Goal: Information Seeking & Learning: Learn about a topic

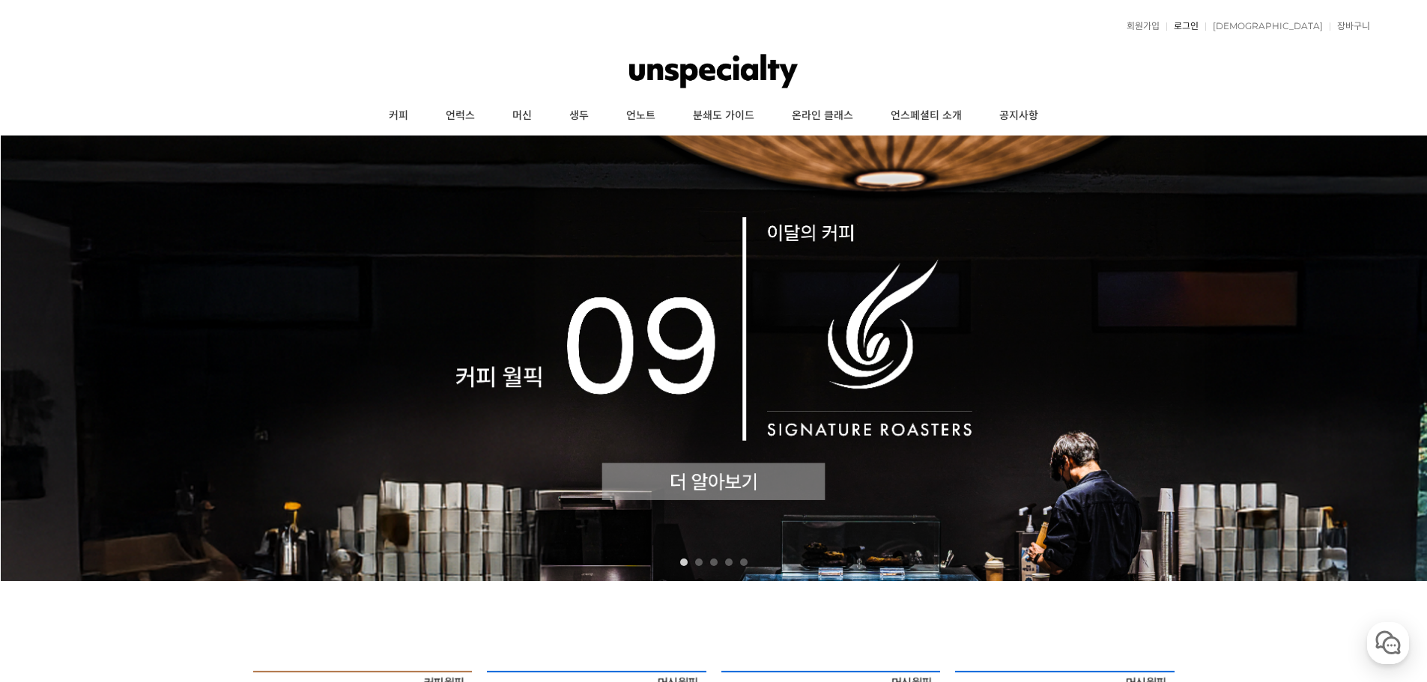
click at [1198, 25] on link "로그인" at bounding box center [1182, 26] width 32 height 9
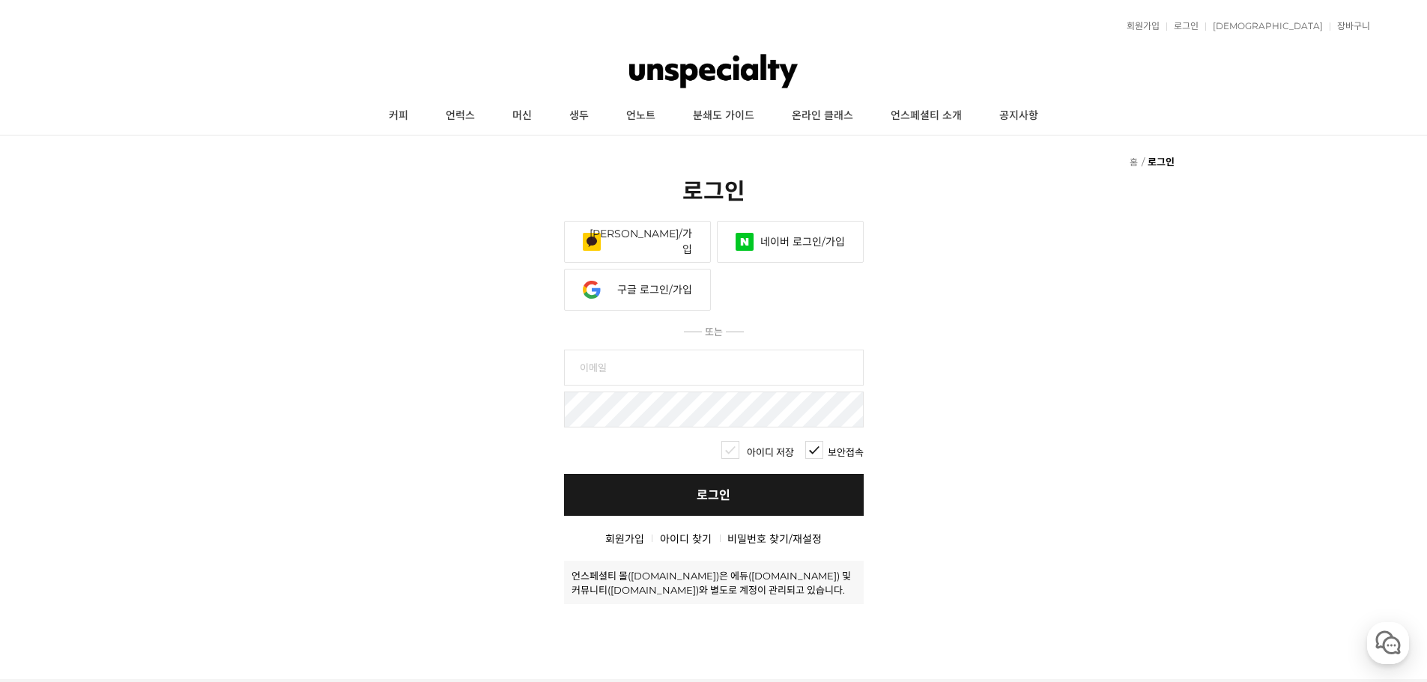
click at [747, 221] on link "네이버 로그인/가입" at bounding box center [790, 242] width 147 height 42
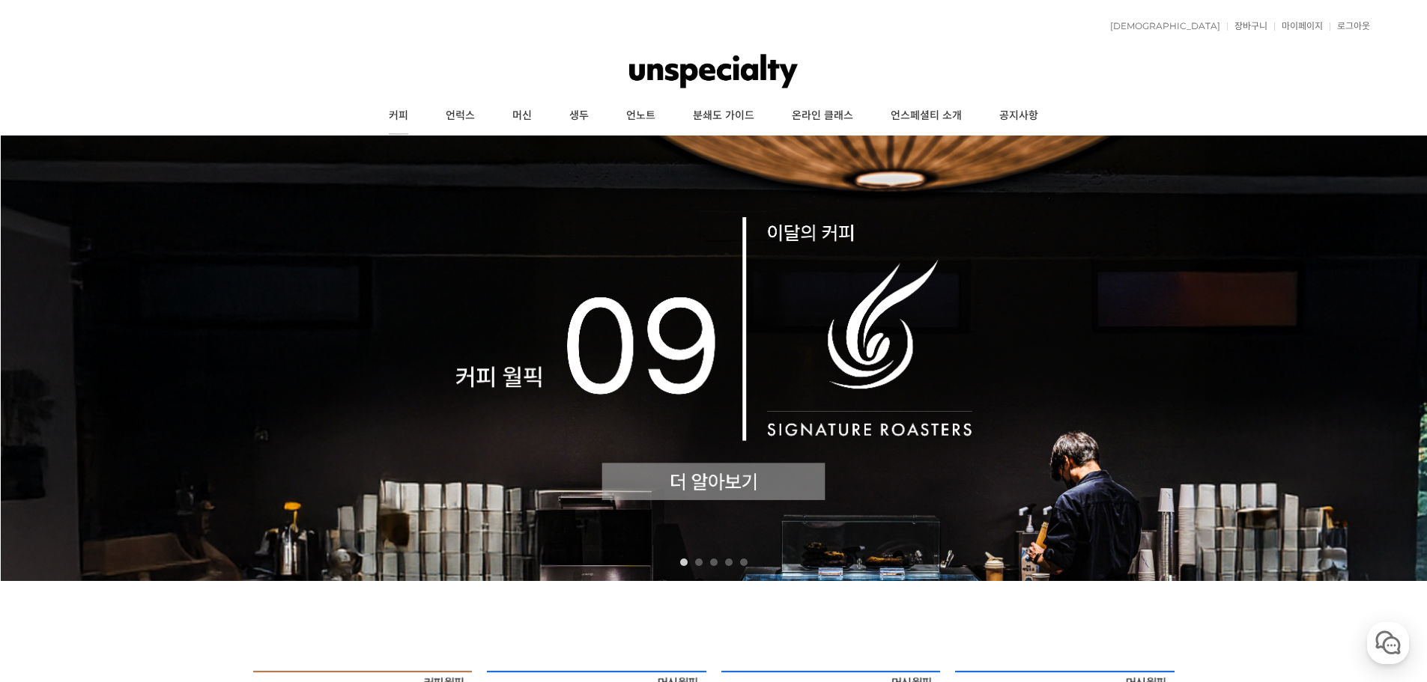
click at [404, 109] on link "커피" at bounding box center [398, 115] width 57 height 37
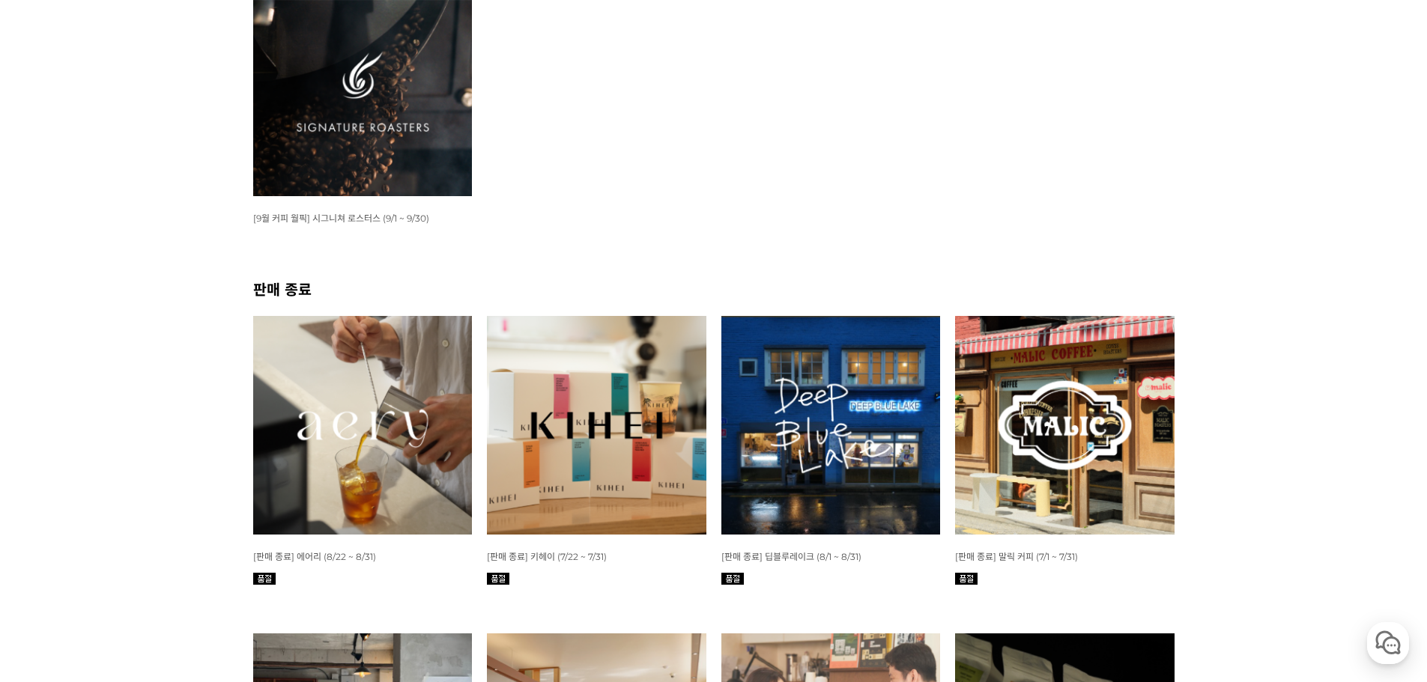
scroll to position [75, 0]
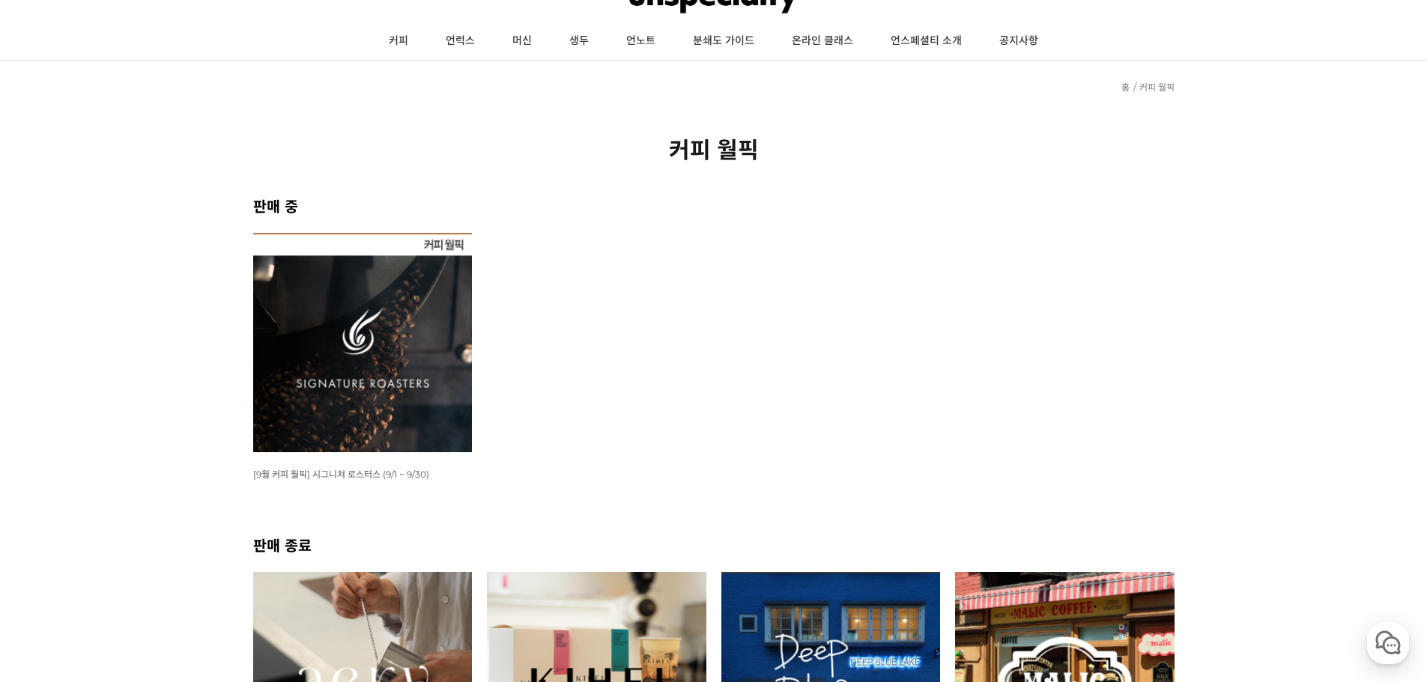
click at [345, 354] on img at bounding box center [362, 342] width 219 height 219
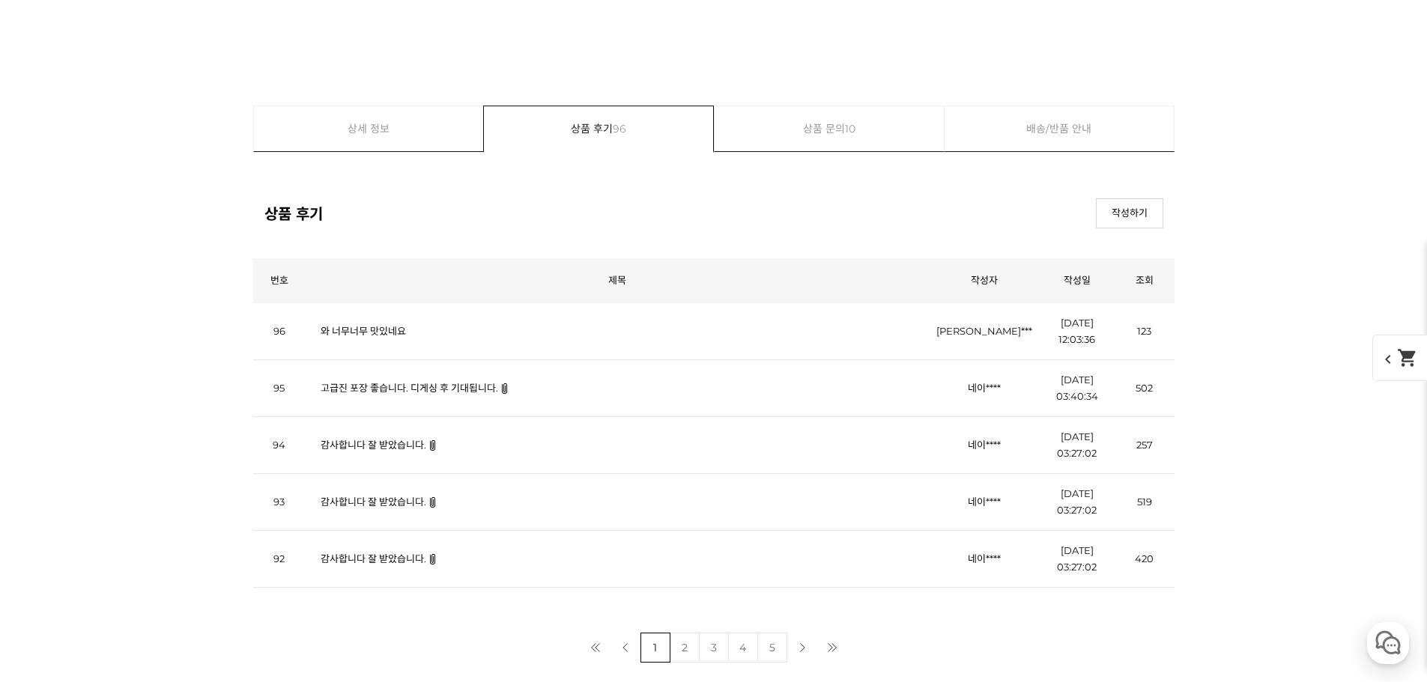
scroll to position [17227, 0]
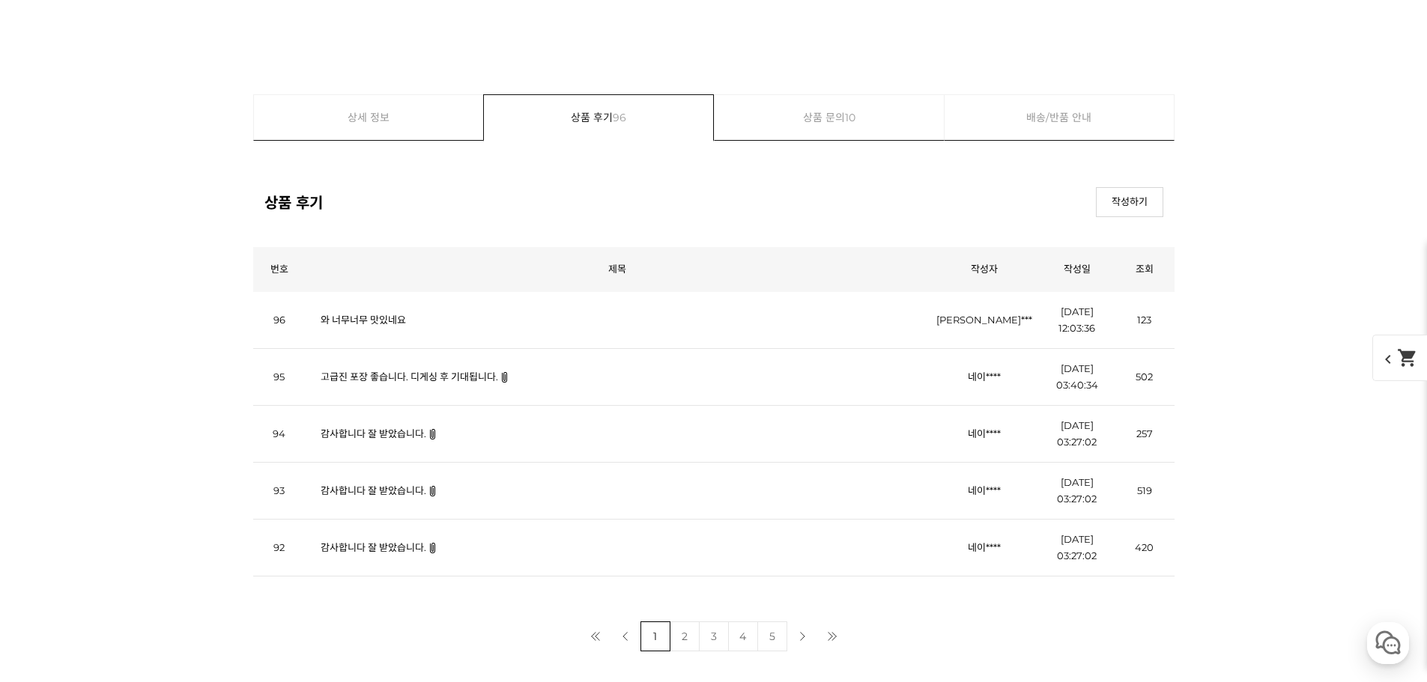
click at [371, 331] on td "와 너무너무 맛있네요" at bounding box center [617, 320] width 623 height 57
click at [372, 322] on link "와 너무너무 맛있네요" at bounding box center [363, 320] width 85 height 12
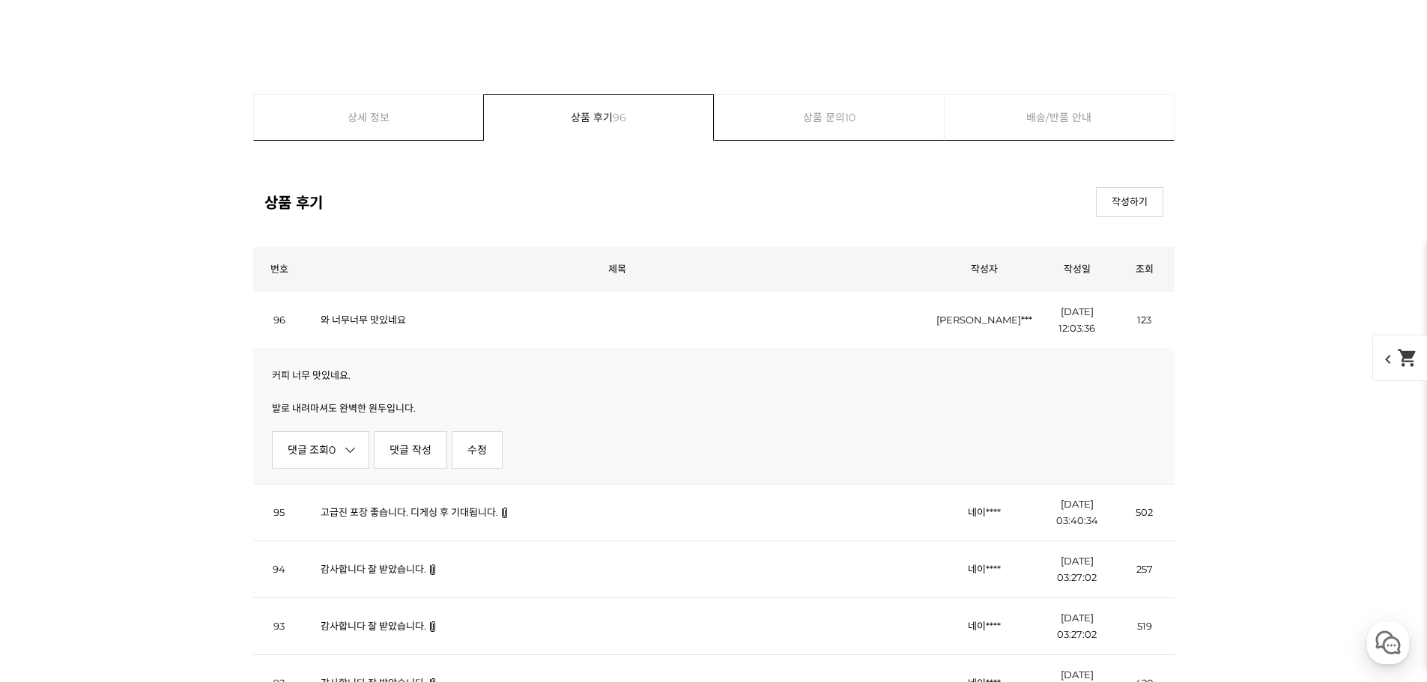
click at [491, 502] on td "고급진 포장 좋습니다. 디게싱 후 기대됩니다." at bounding box center [617, 512] width 623 height 57
click at [485, 510] on link "고급진 포장 좋습니다. 디게싱 후 기대됩니다." at bounding box center [410, 512] width 178 height 12
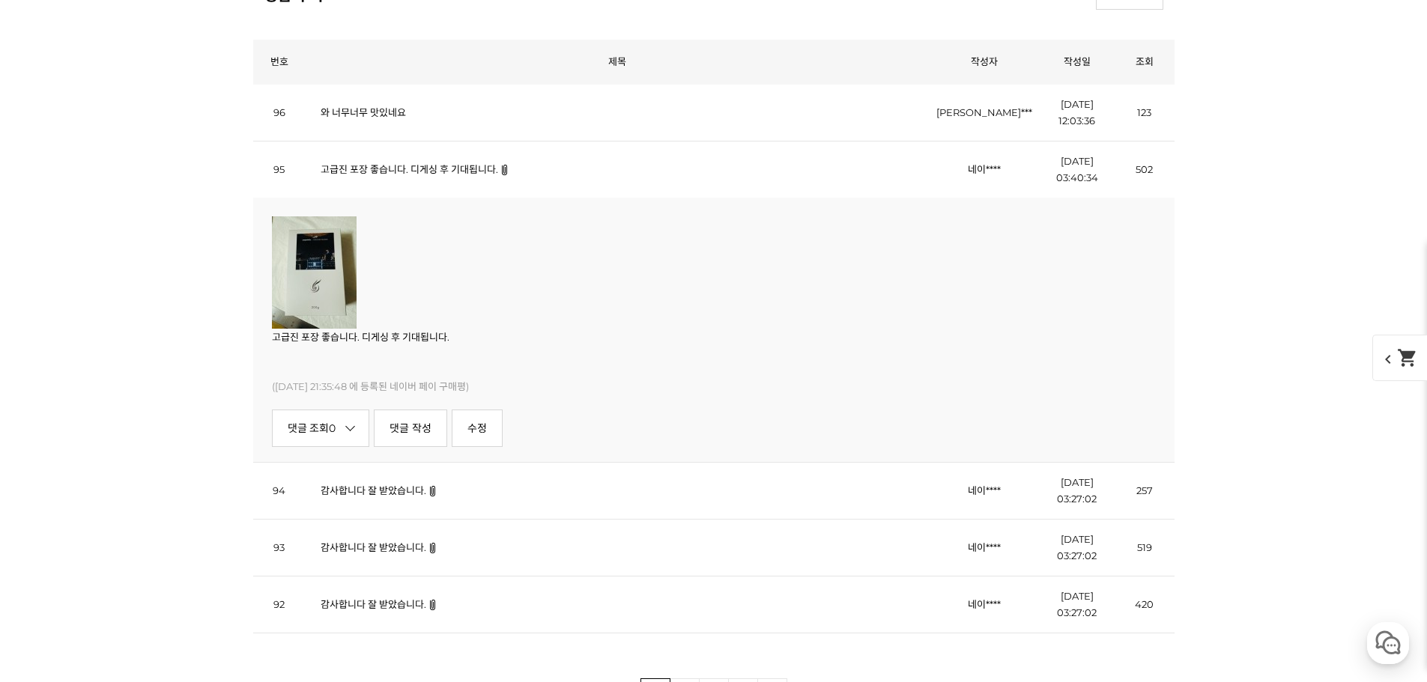
scroll to position [17452, 0]
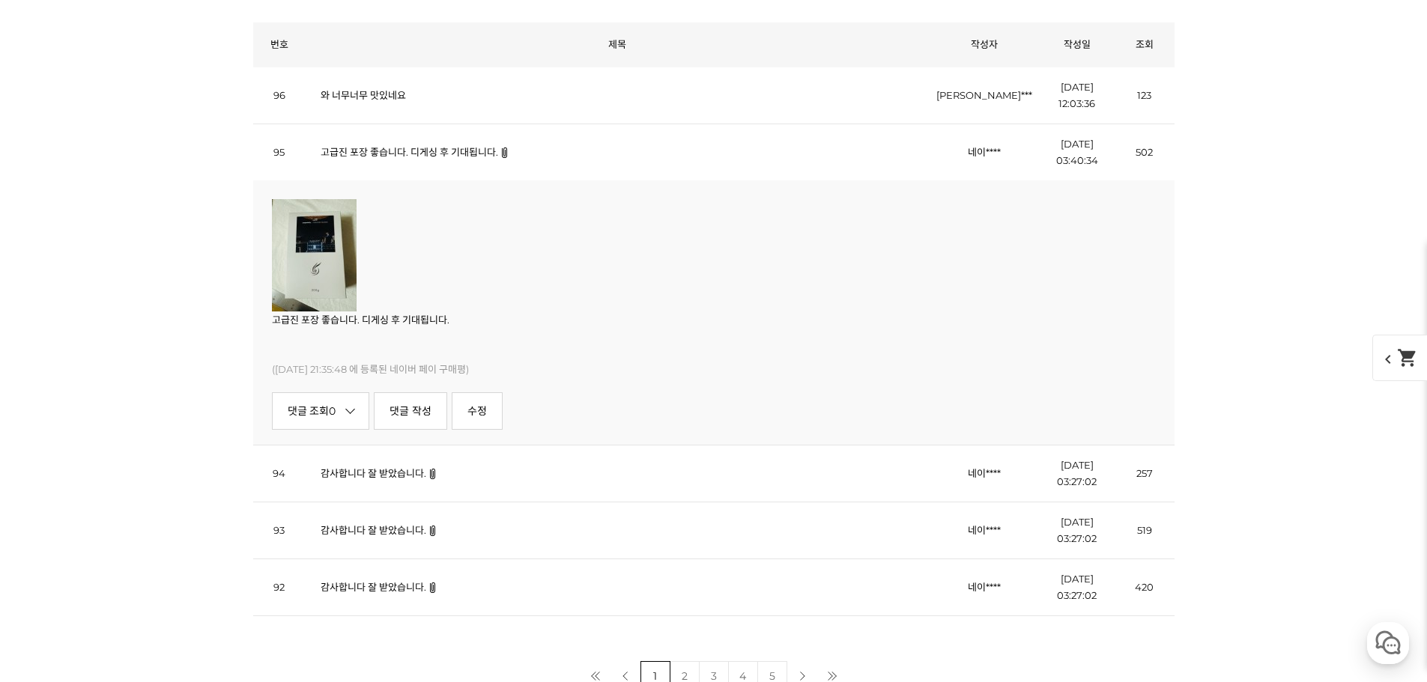
click at [398, 485] on td "감사합니다 잘 받았습니다." at bounding box center [617, 473] width 623 height 57
click at [403, 475] on link "감사합니다 잘 받았습니다." at bounding box center [374, 473] width 106 height 12
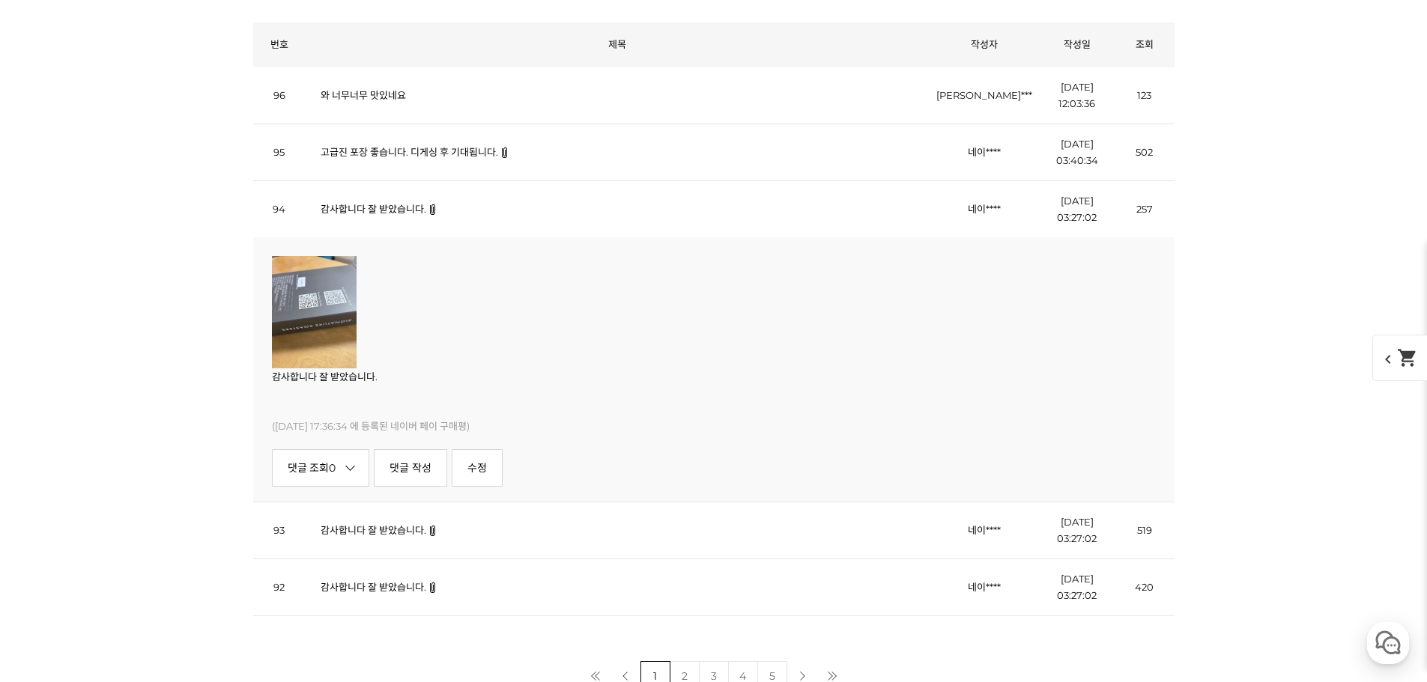
click at [400, 536] on link "감사합니다 잘 받았습니다." at bounding box center [374, 530] width 106 height 12
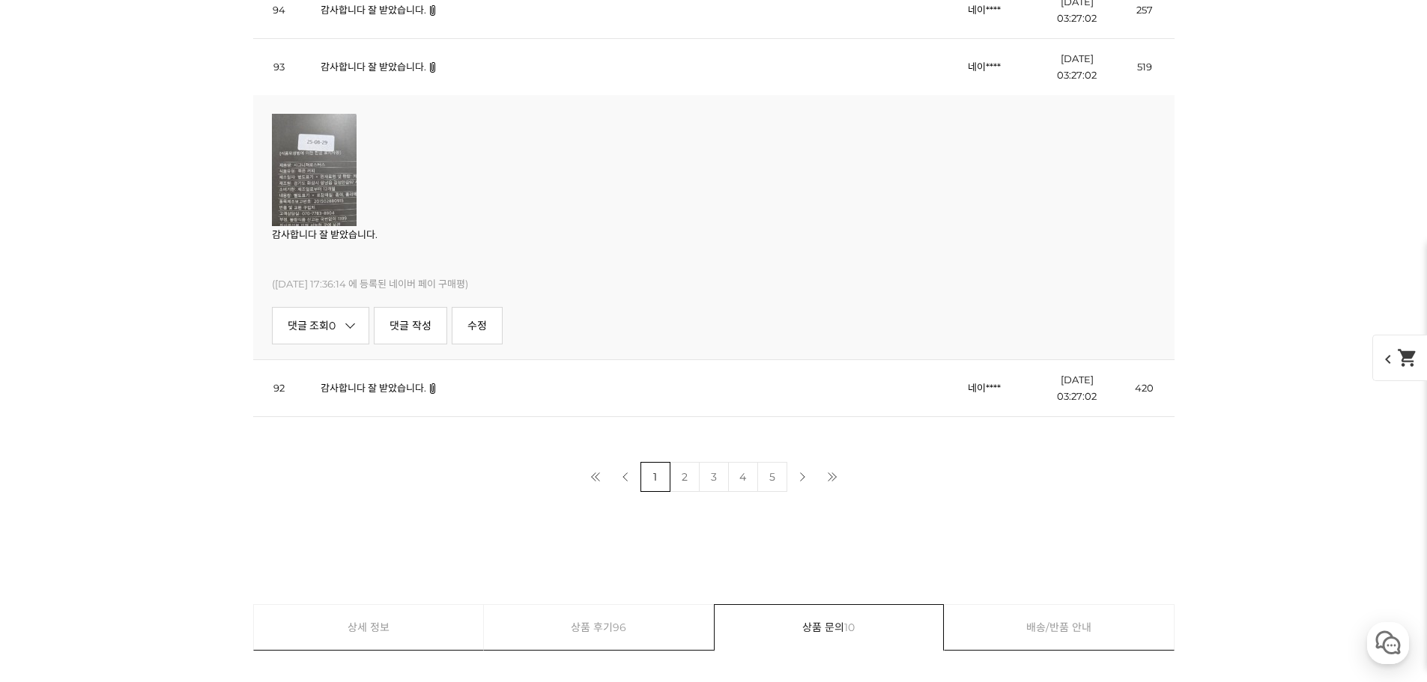
scroll to position [17676, 0]
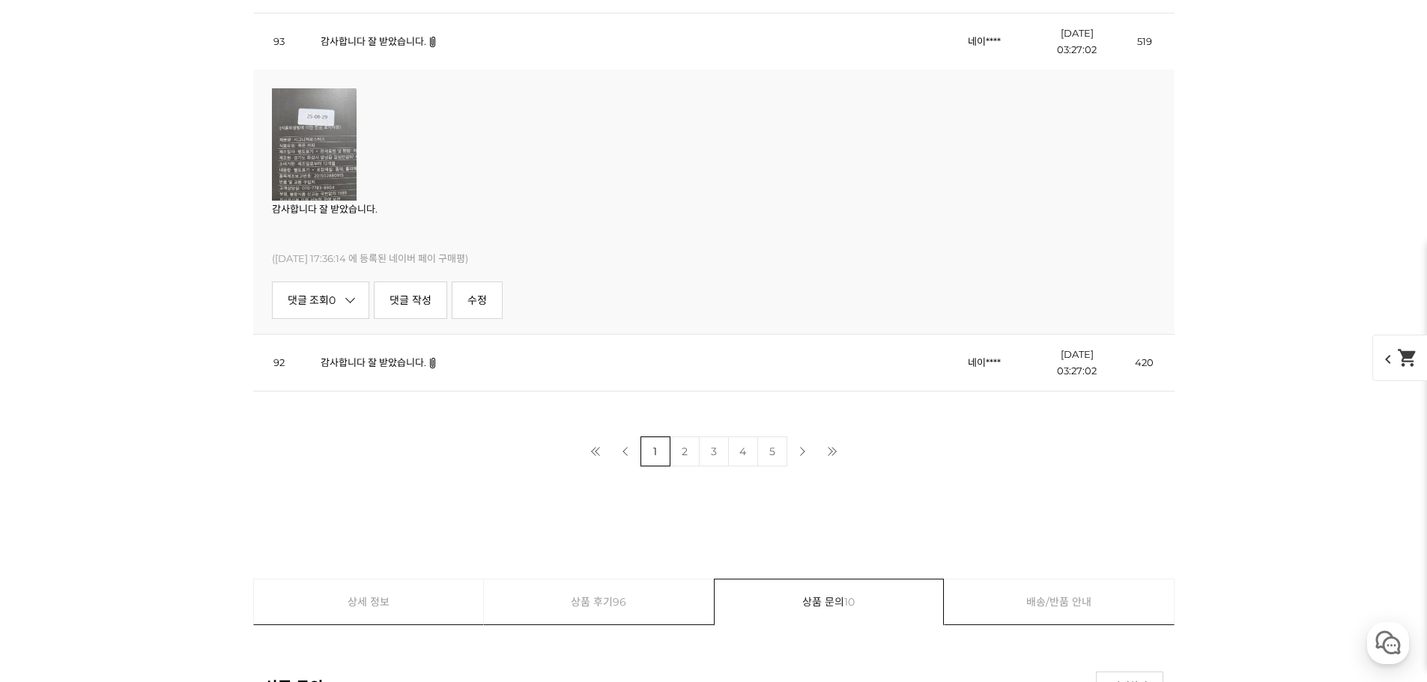
click at [407, 363] on link "감사합니다 잘 받았습니다." at bounding box center [374, 363] width 106 height 12
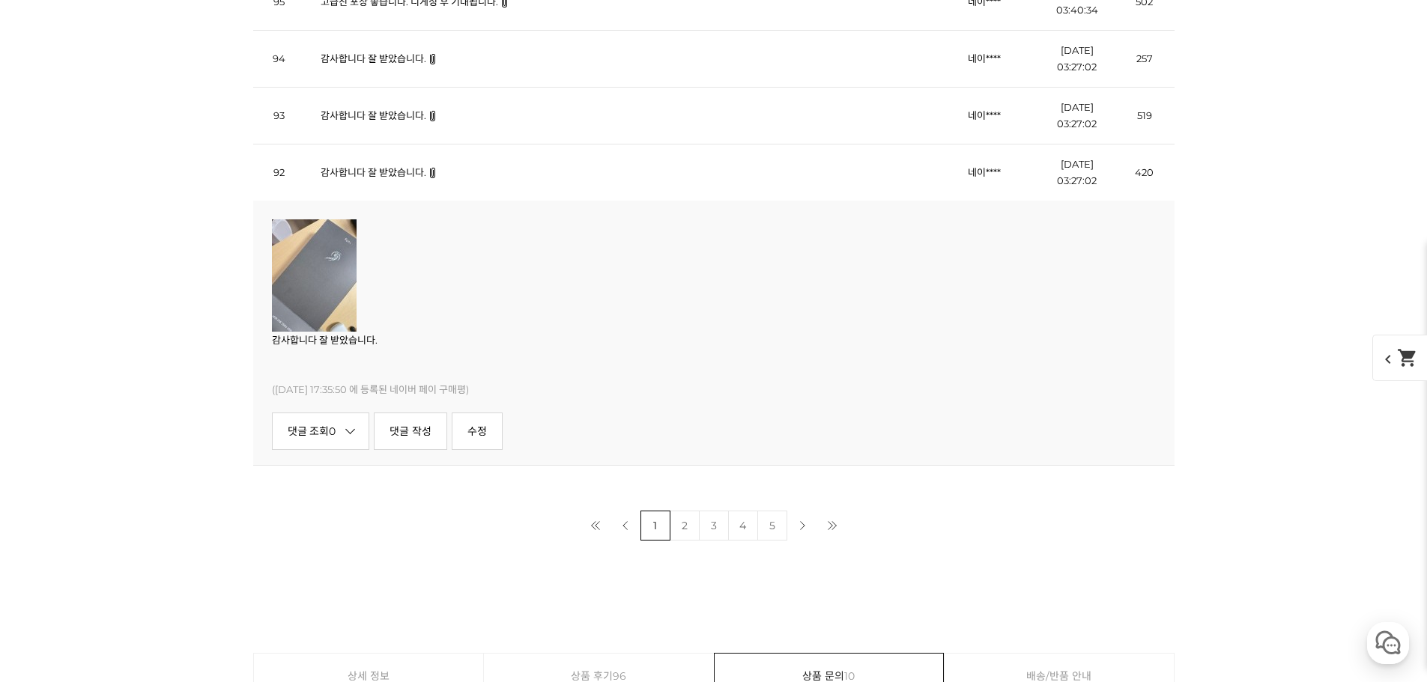
scroll to position [17602, 0]
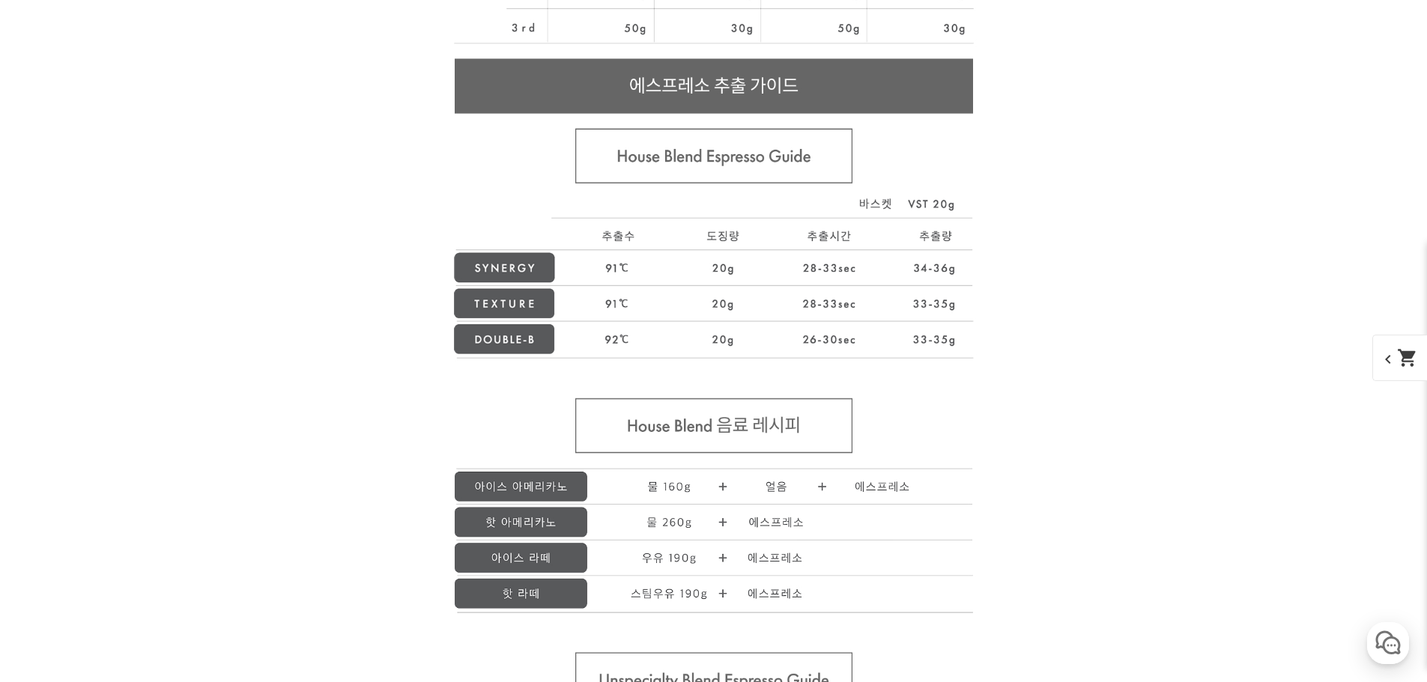
drag, startPoint x: 473, startPoint y: 276, endPoint x: 471, endPoint y: 76, distance: 200.0
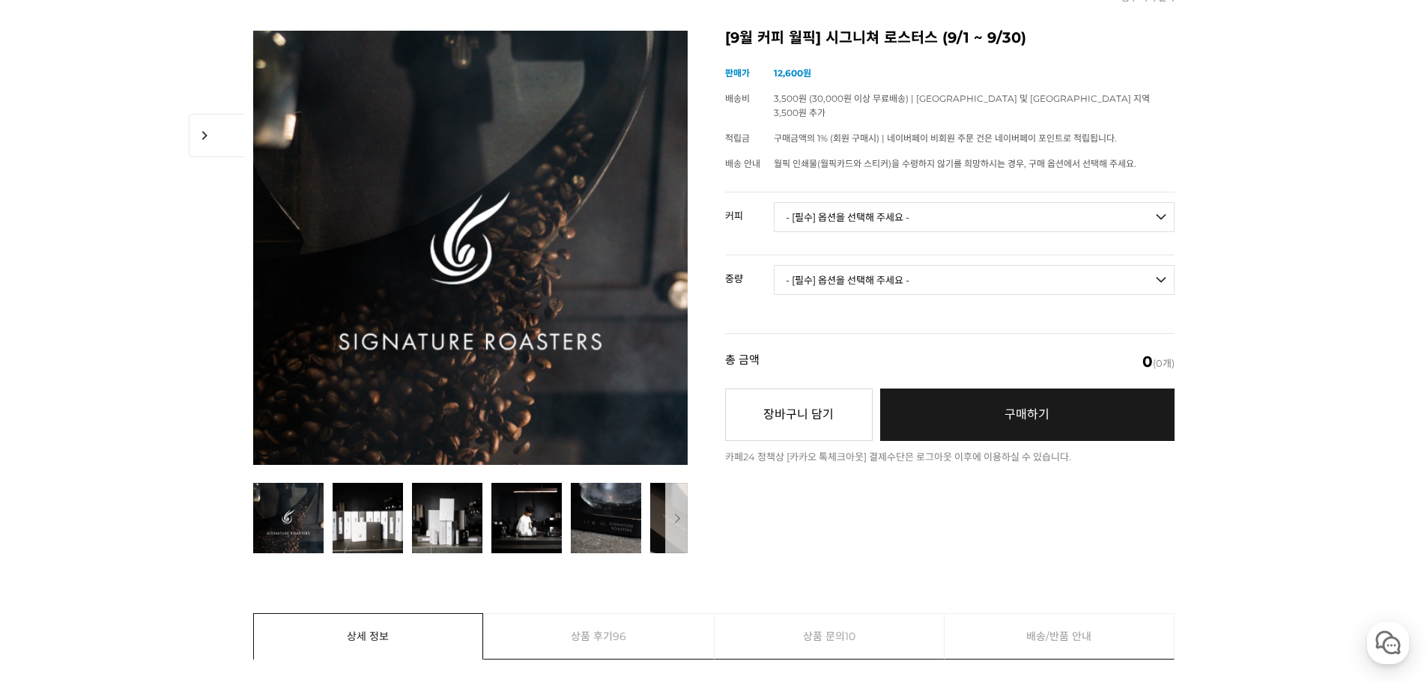
scroll to position [0, 0]
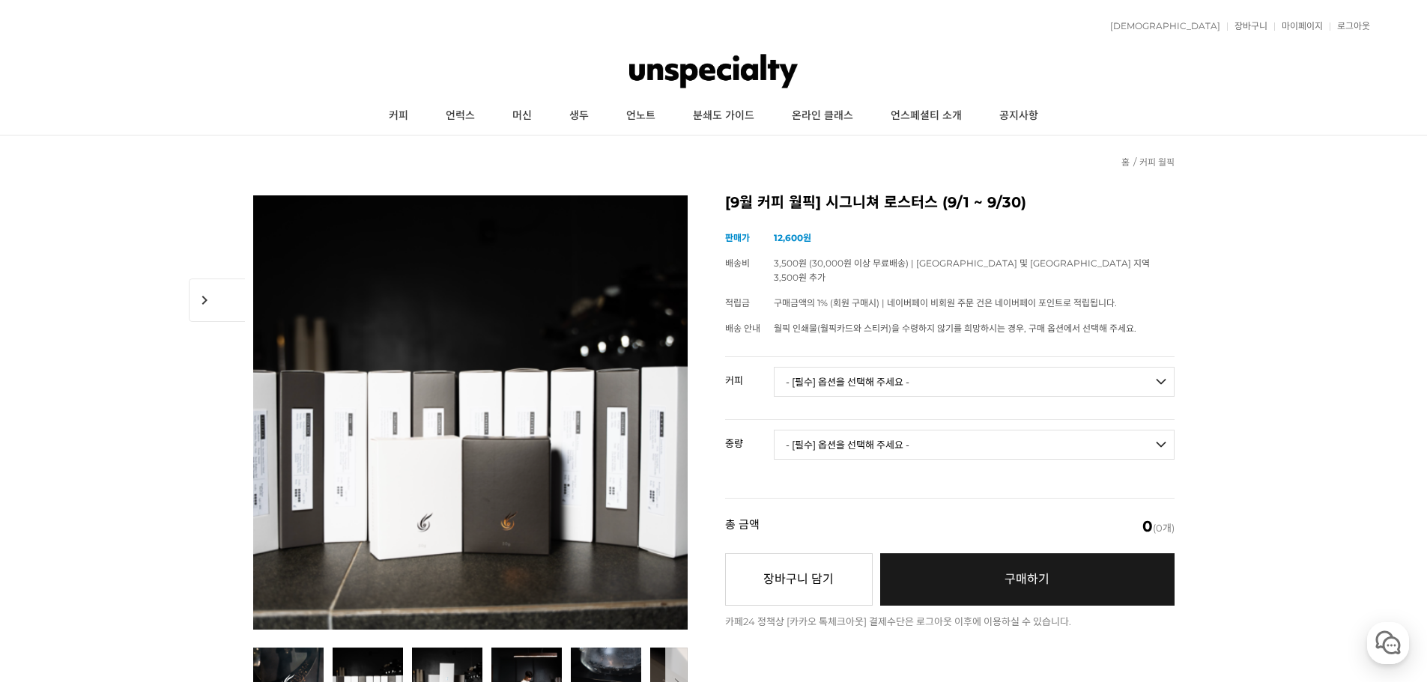
drag, startPoint x: 282, startPoint y: 507, endPoint x: 393, endPoint y: 92, distance: 429.7
click at [407, 127] on link "커피" at bounding box center [398, 115] width 57 height 37
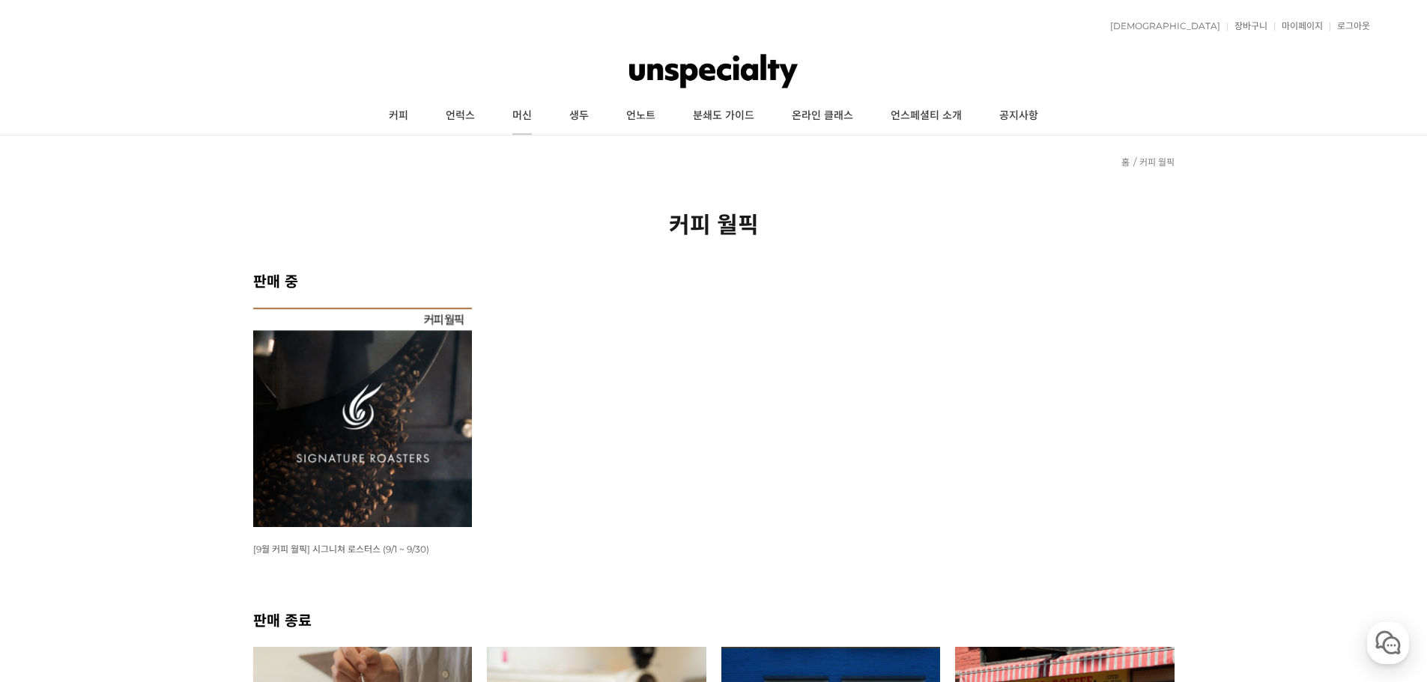
click at [544, 117] on link "머신" at bounding box center [522, 115] width 57 height 37
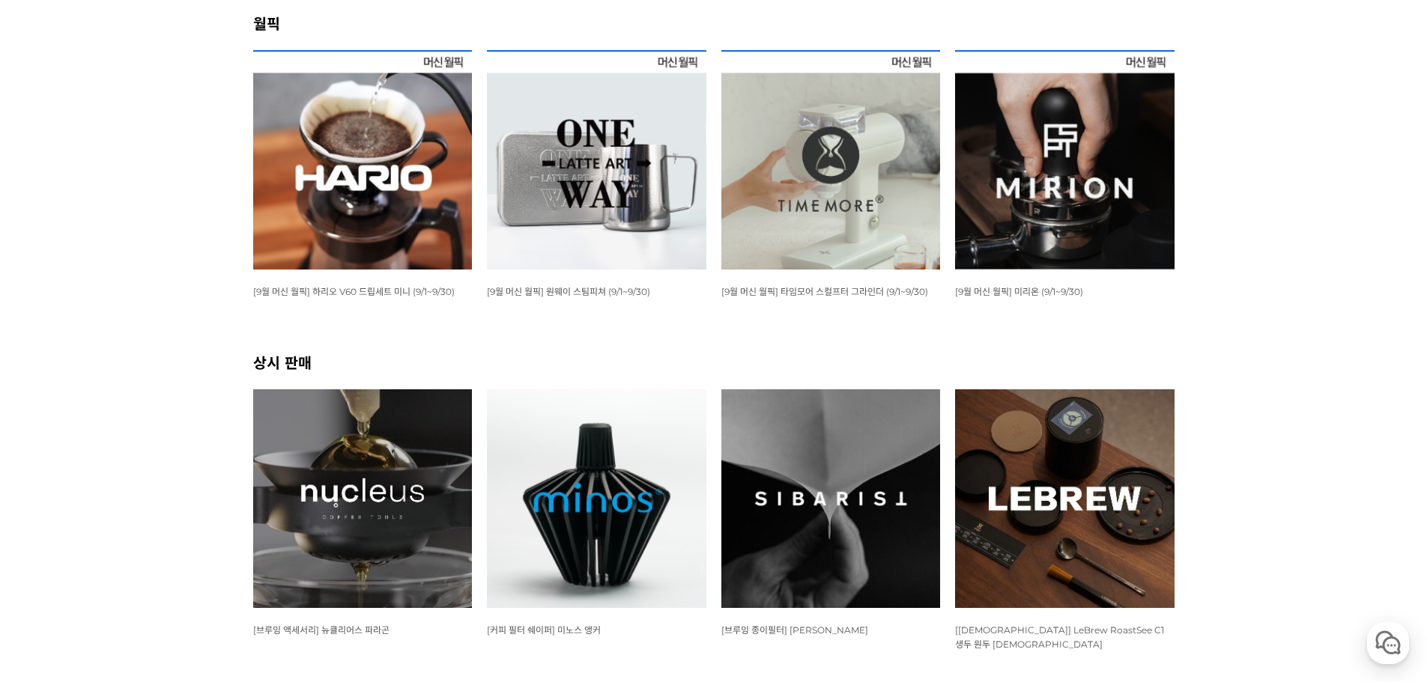
scroll to position [300, 0]
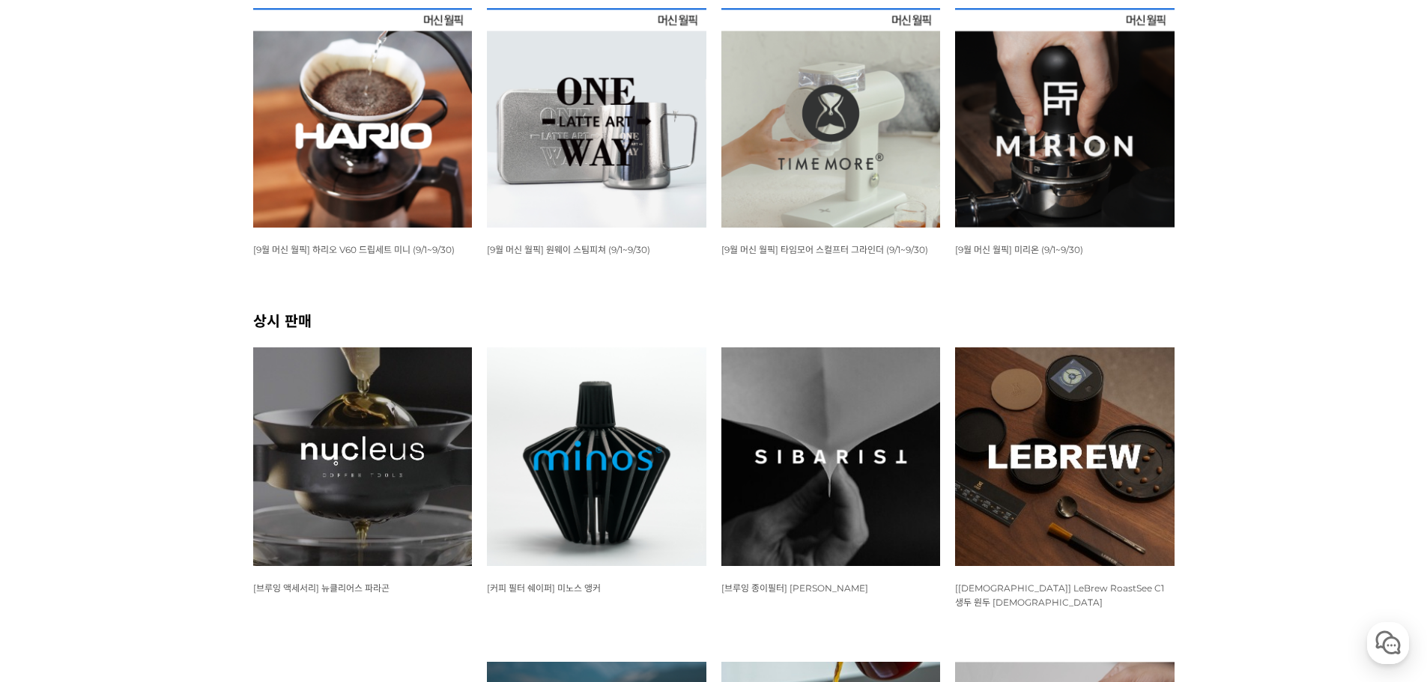
click at [366, 184] on img at bounding box center [362, 117] width 219 height 219
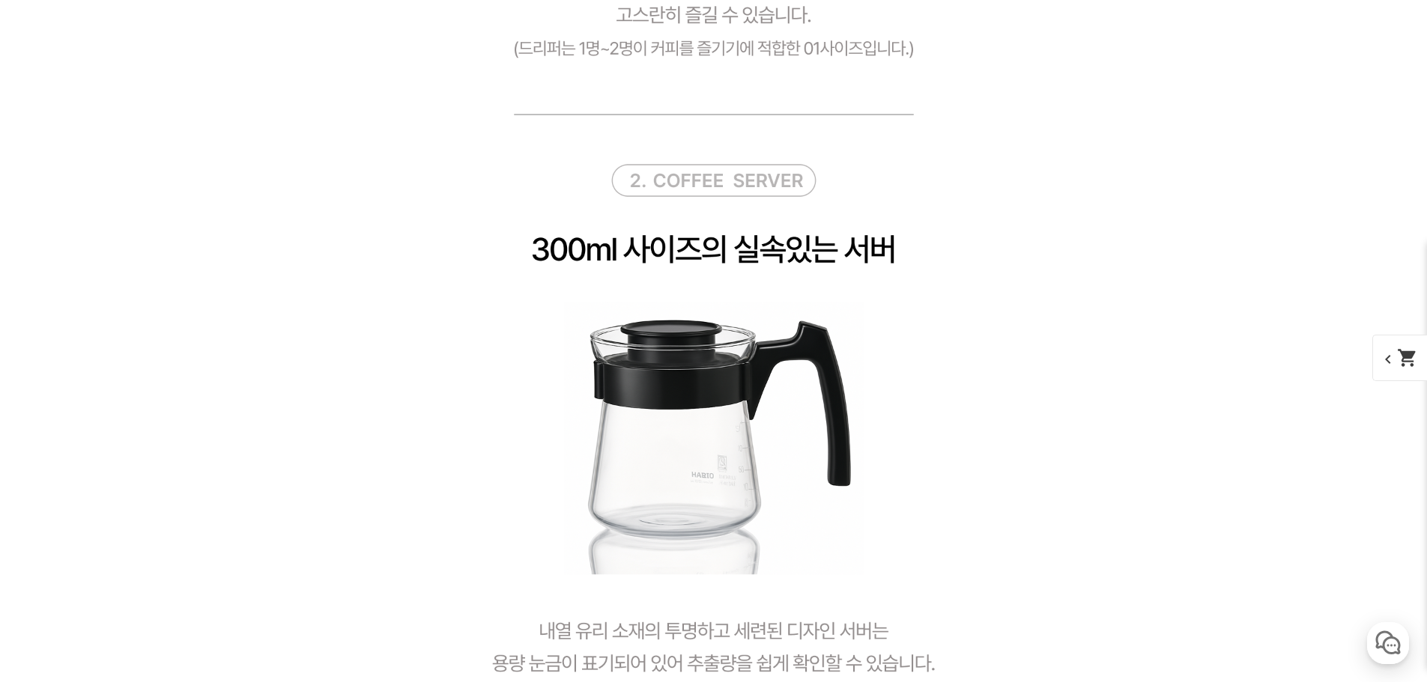
scroll to position [3520, 0]
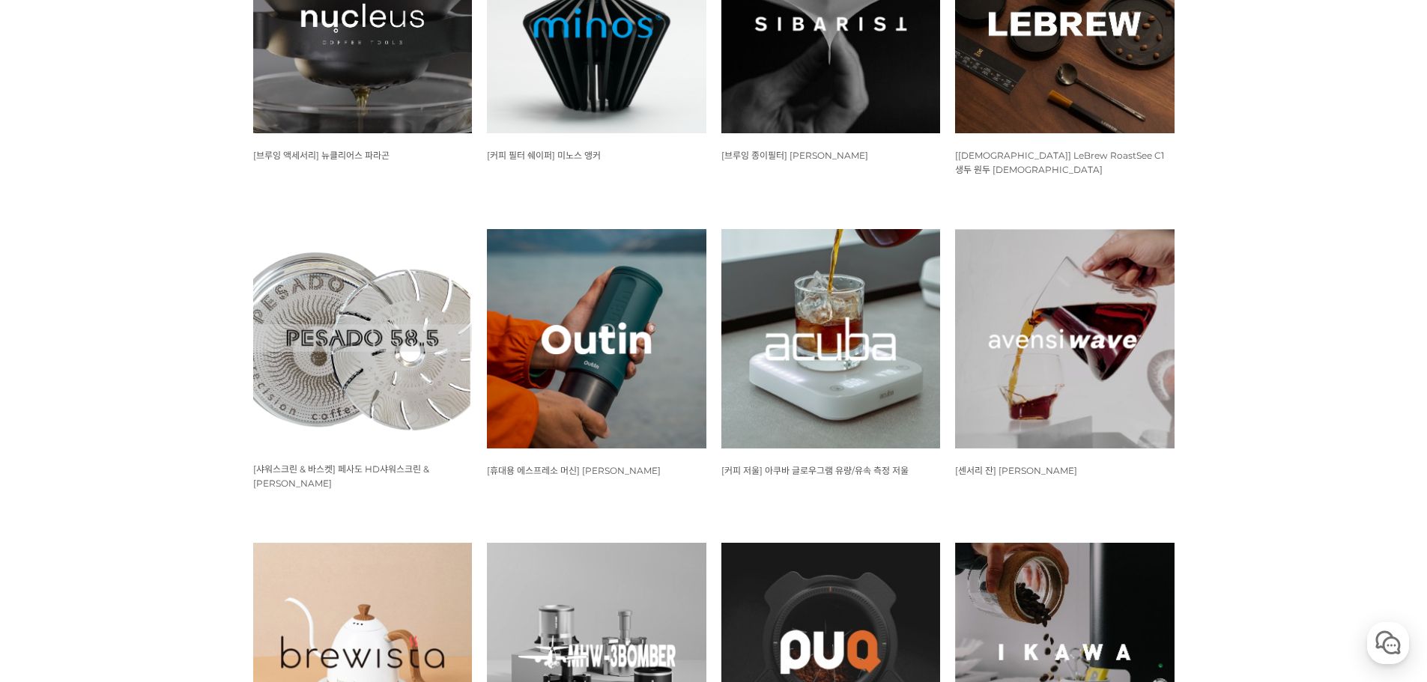
scroll to position [749, 0]
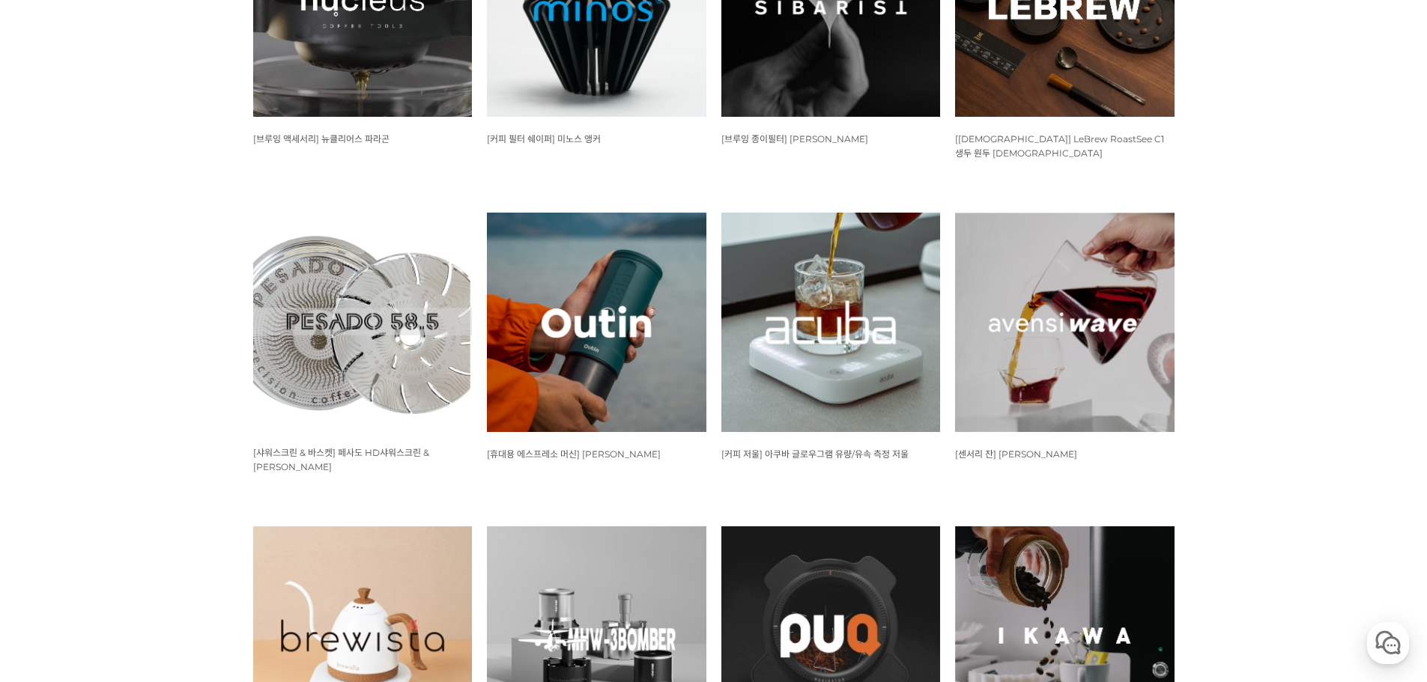
click at [813, 348] on img at bounding box center [830, 322] width 219 height 219
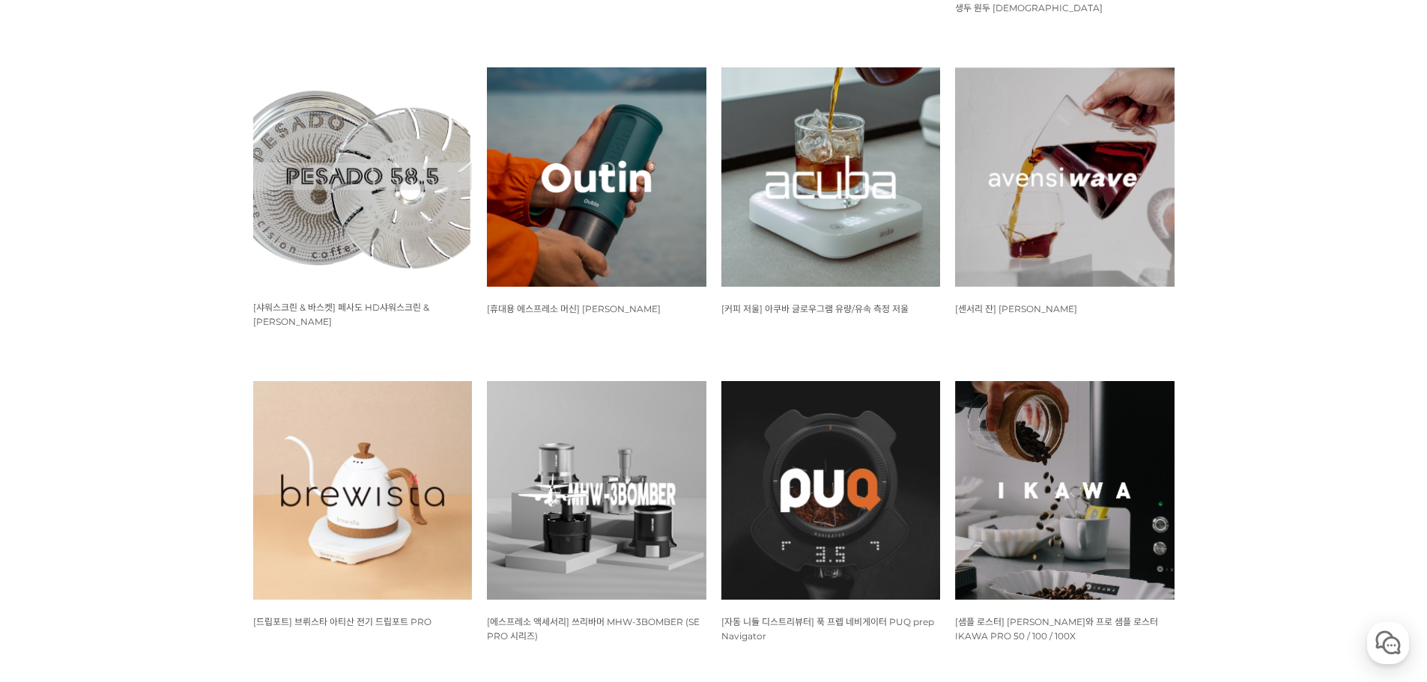
scroll to position [899, 0]
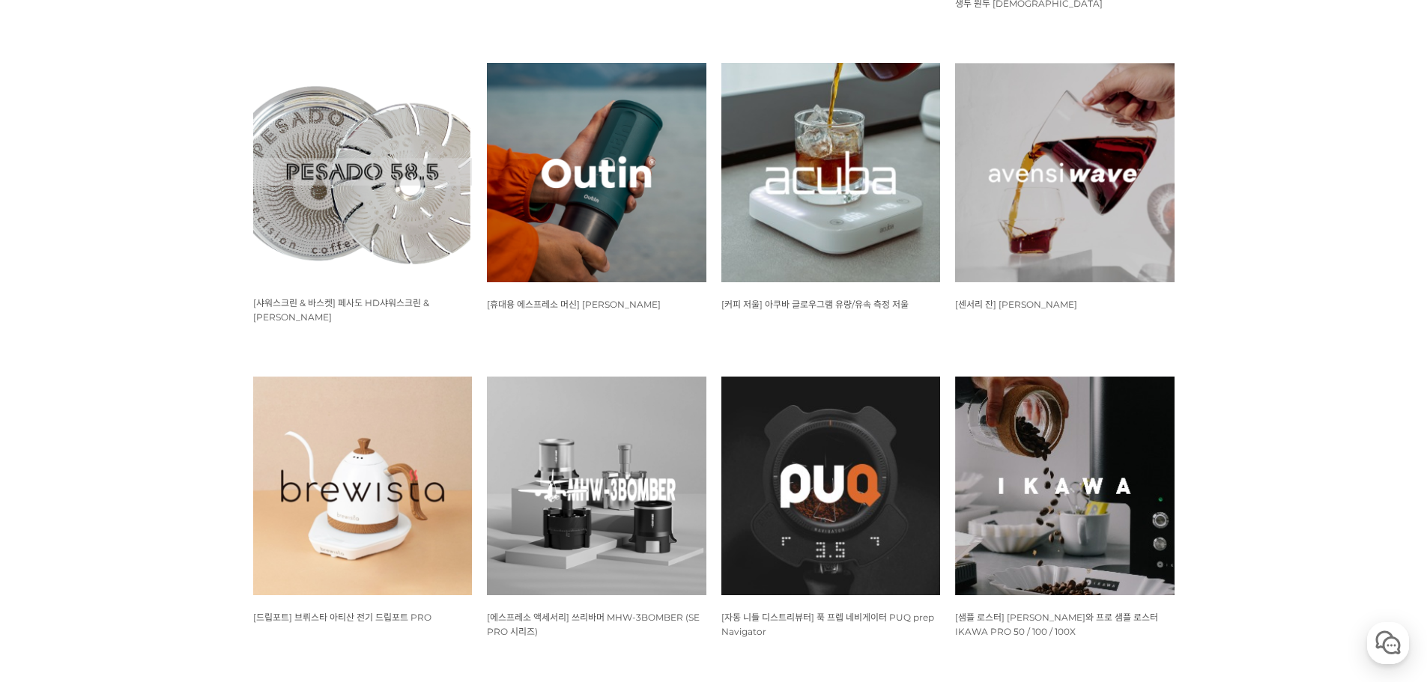
click at [1127, 136] on img at bounding box center [1064, 172] width 219 height 219
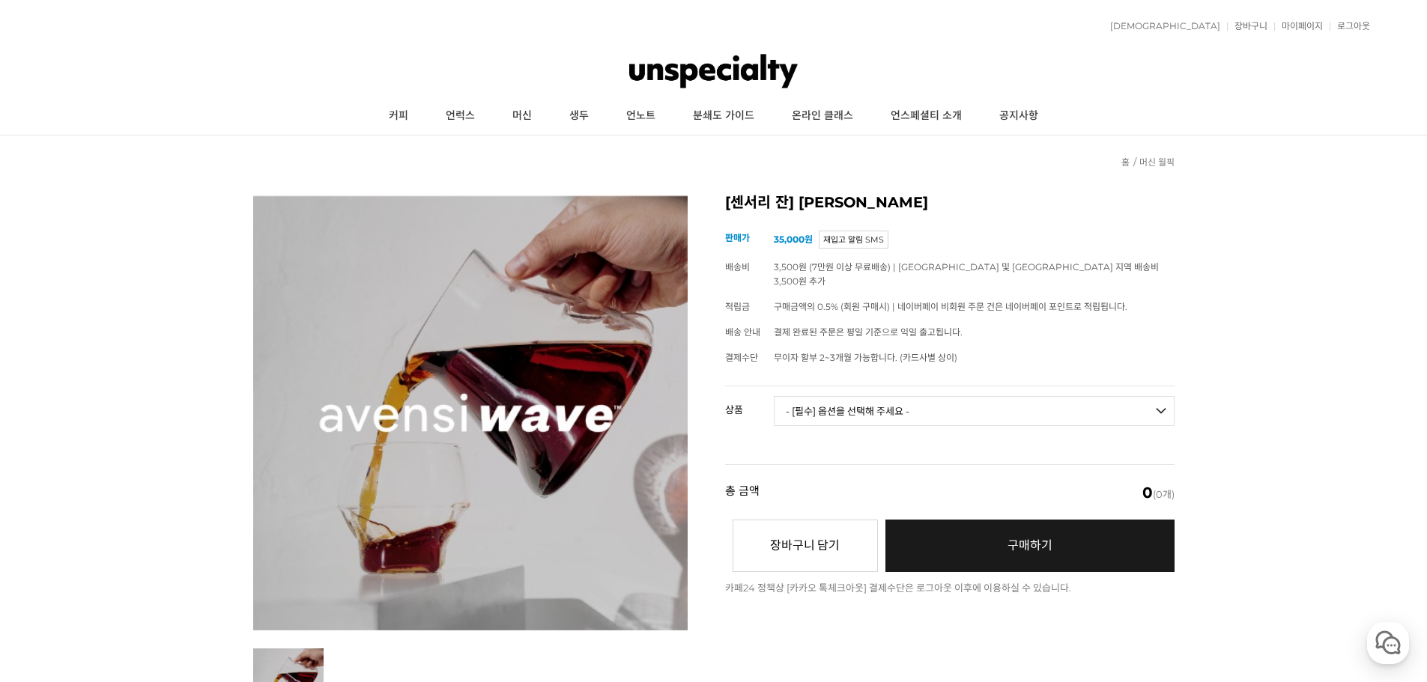
click at [850, 386] on td "- [필수] 옵션을 선택해 주세요 - ------------------- [아벤시 웨이브] 3종 세트 [품절] [아벤시 웨이브] 사이클론 센서…" at bounding box center [974, 417] width 401 height 62
click at [849, 402] on select "- [필수] 옵션을 선택해 주세요 - ------------------- [아벤시 웨이브] 3종 세트 [품절] [아벤시 웨이브] 사이클론 센서…" at bounding box center [974, 411] width 401 height 30
click at [849, 401] on select "- [필수] 옵션을 선택해 주세요 - ------------------- [아벤시 웨이브] 3종 세트 [품절] [아벤시 웨이브] 사이클론 센서…" at bounding box center [974, 411] width 401 height 30
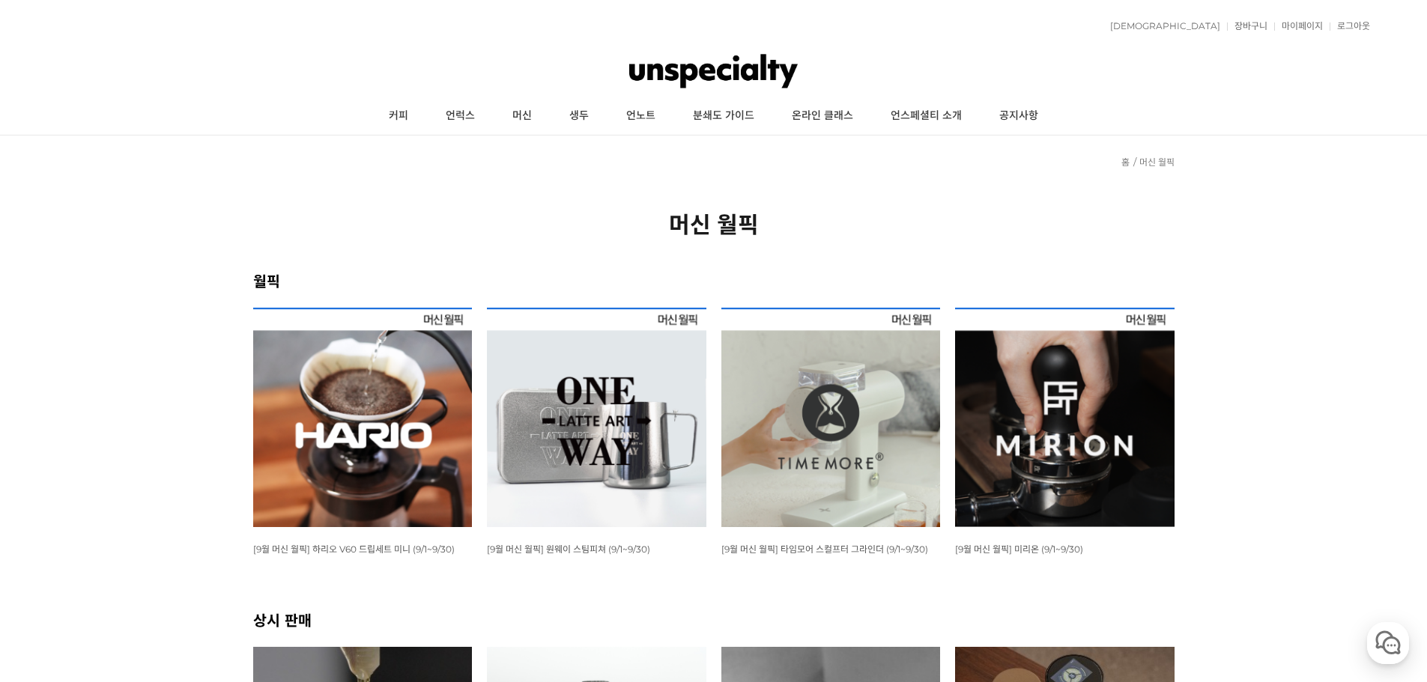
drag, startPoint x: 163, startPoint y: 385, endPoint x: 319, endPoint y: 31, distance: 386.3
click at [407, 113] on link "커피" at bounding box center [398, 115] width 57 height 37
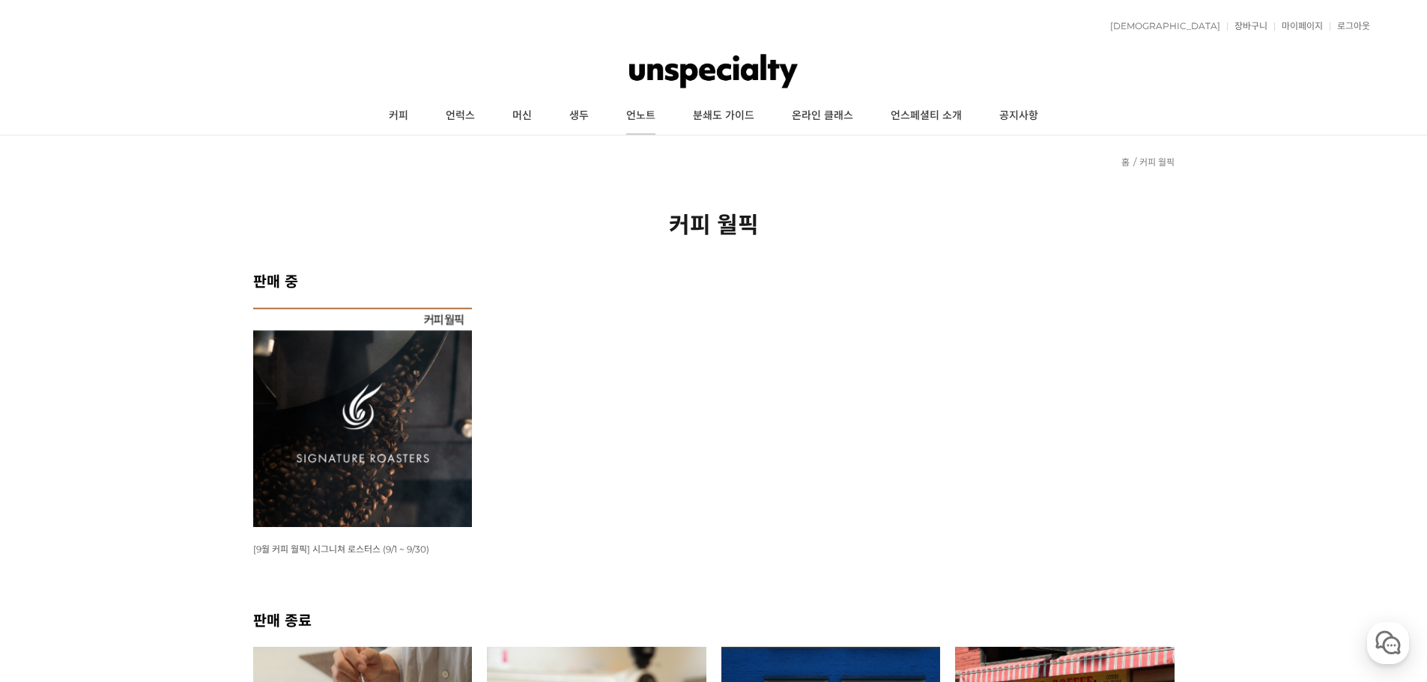
click at [655, 118] on link "언노트" at bounding box center [640, 115] width 67 height 37
click at [647, 124] on link "언노트" at bounding box center [640, 115] width 67 height 37
click at [834, 127] on link "온라인 클래스" at bounding box center [822, 115] width 99 height 37
click at [944, 115] on link "언스페셜티 소개" at bounding box center [926, 115] width 109 height 37
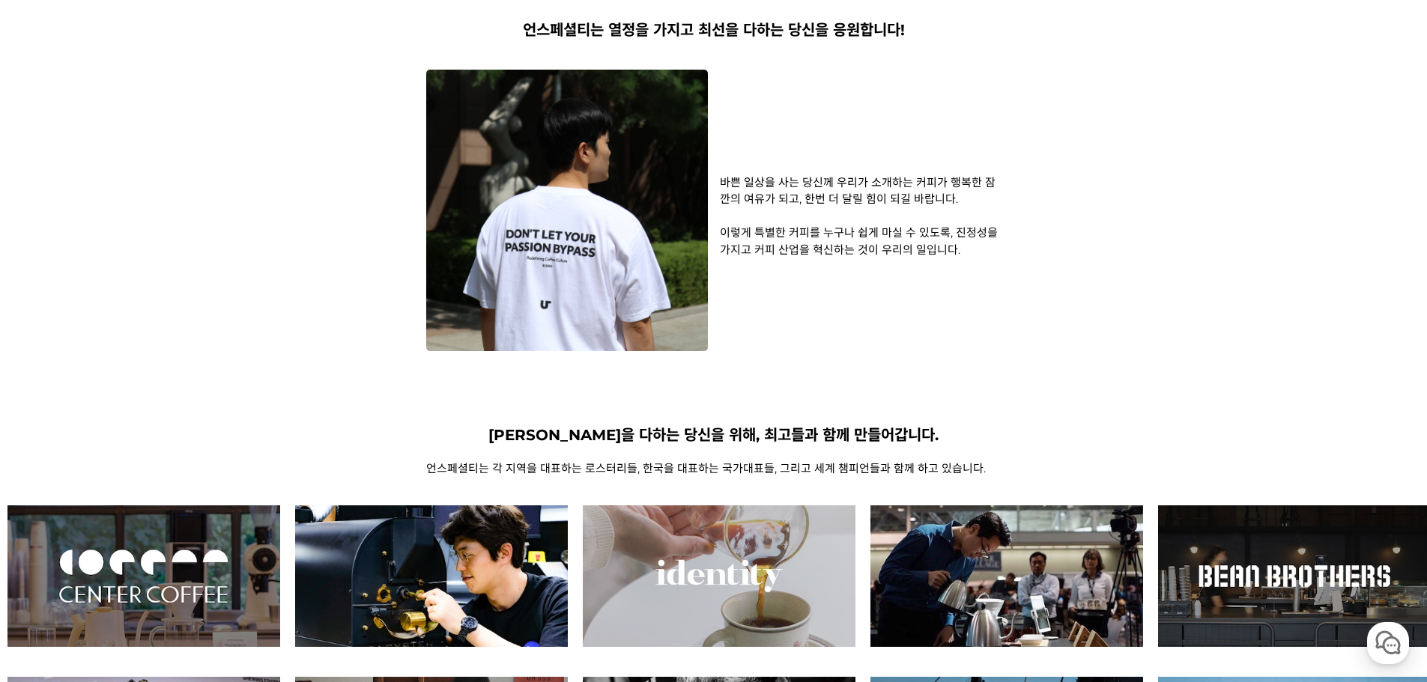
scroll to position [225, 0]
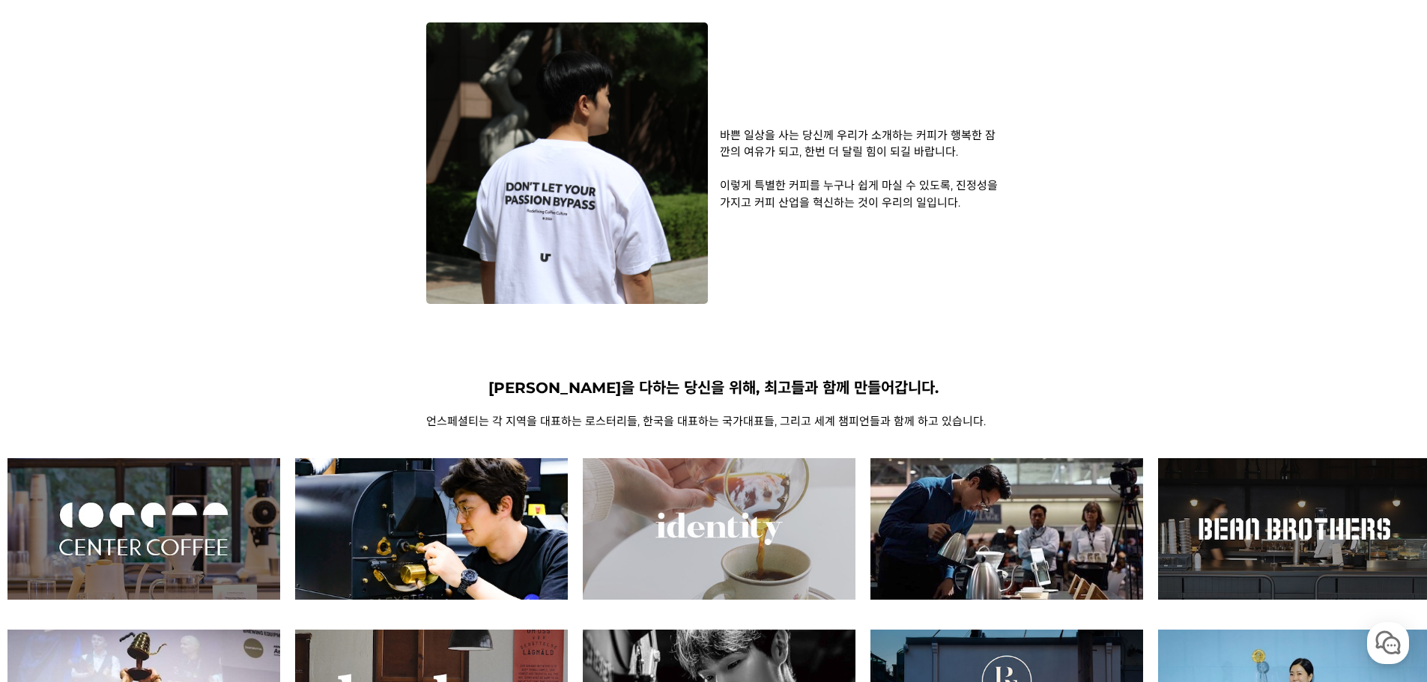
click at [568, 528] on img at bounding box center [431, 529] width 273 height 142
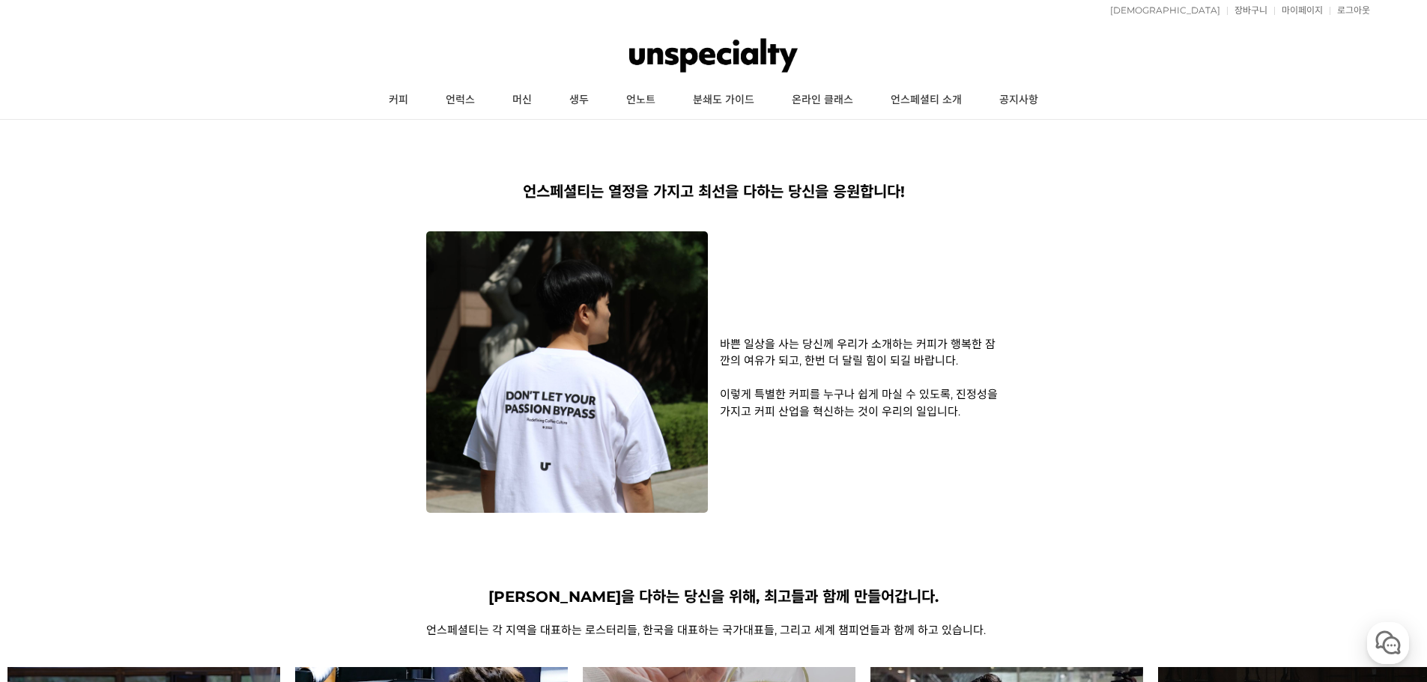
scroll to position [0, 0]
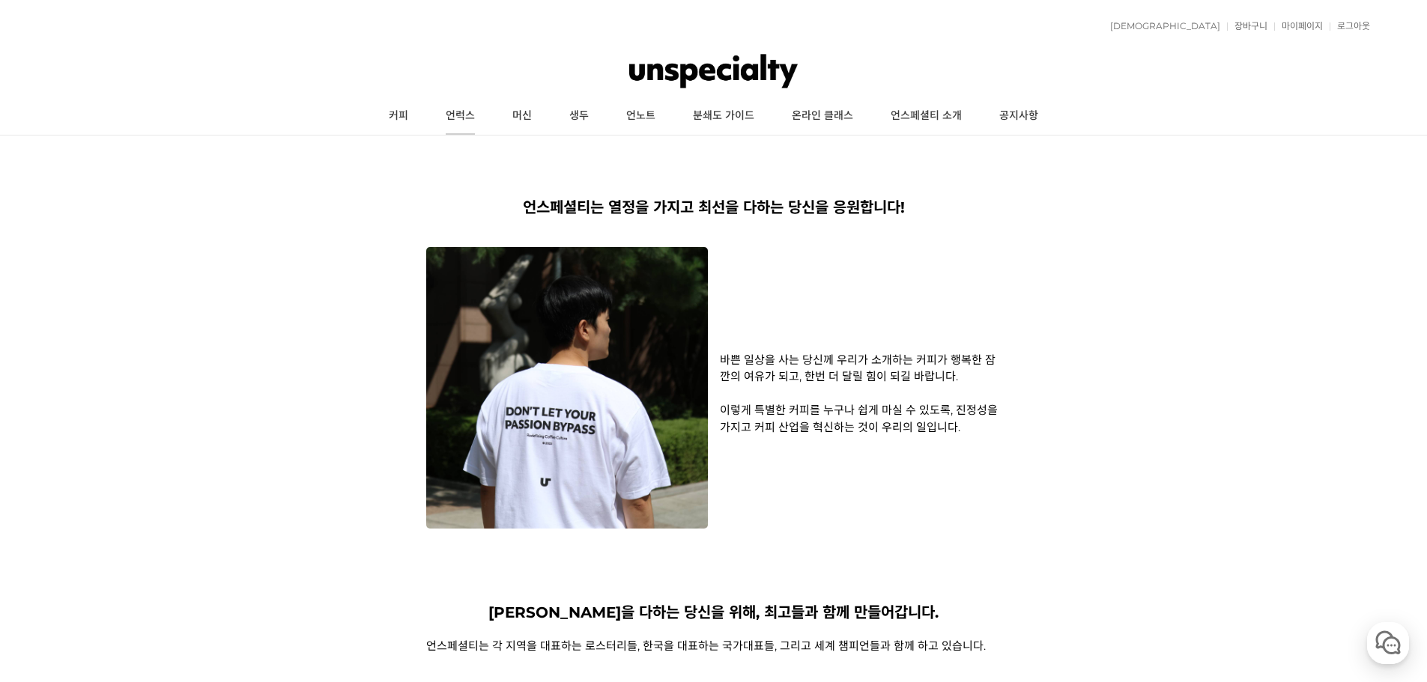
click at [445, 118] on link "언럭스" at bounding box center [460, 115] width 67 height 37
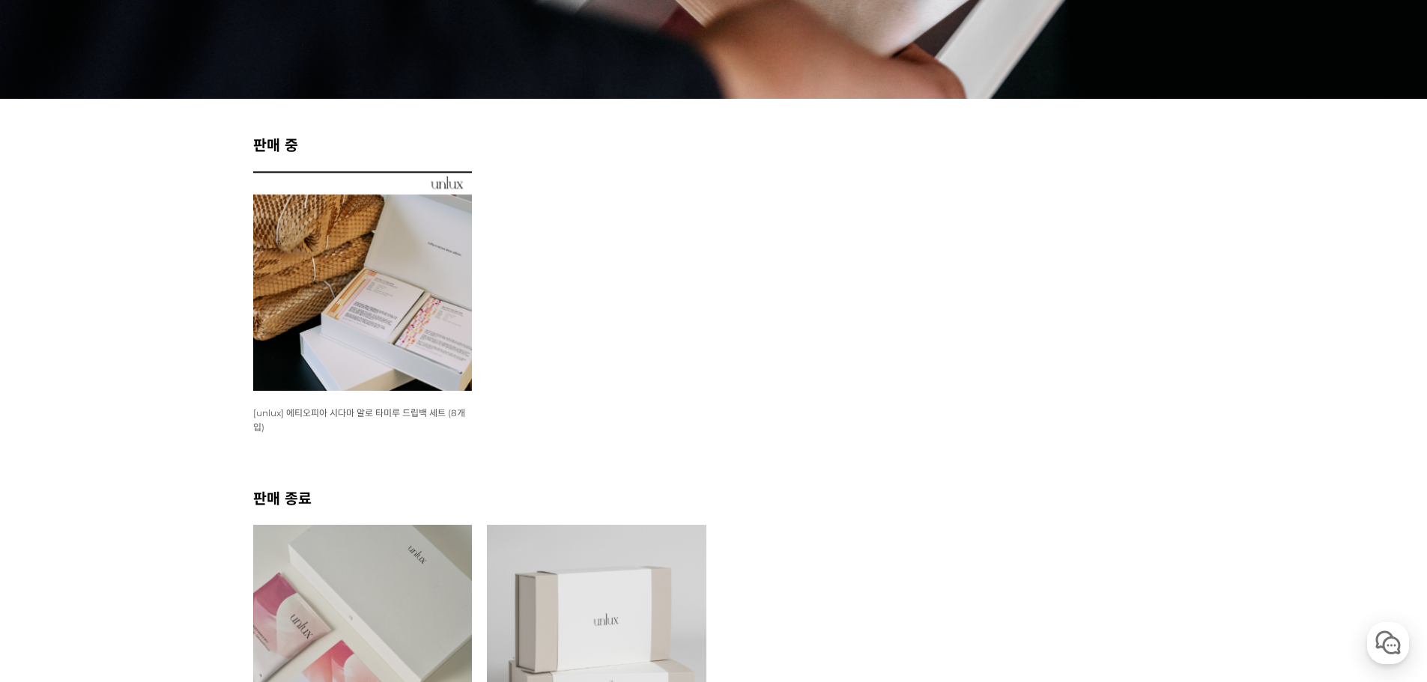
scroll to position [449, 0]
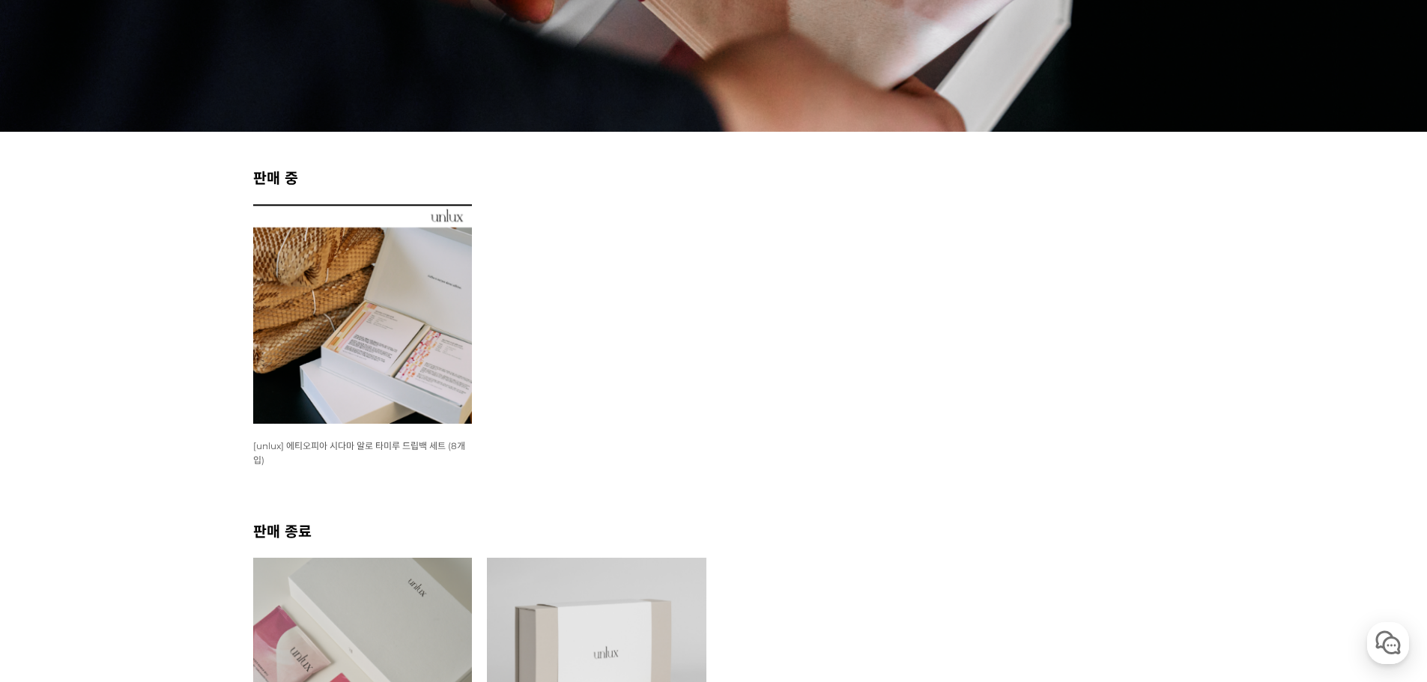
click at [449, 369] on img at bounding box center [362, 313] width 219 height 219
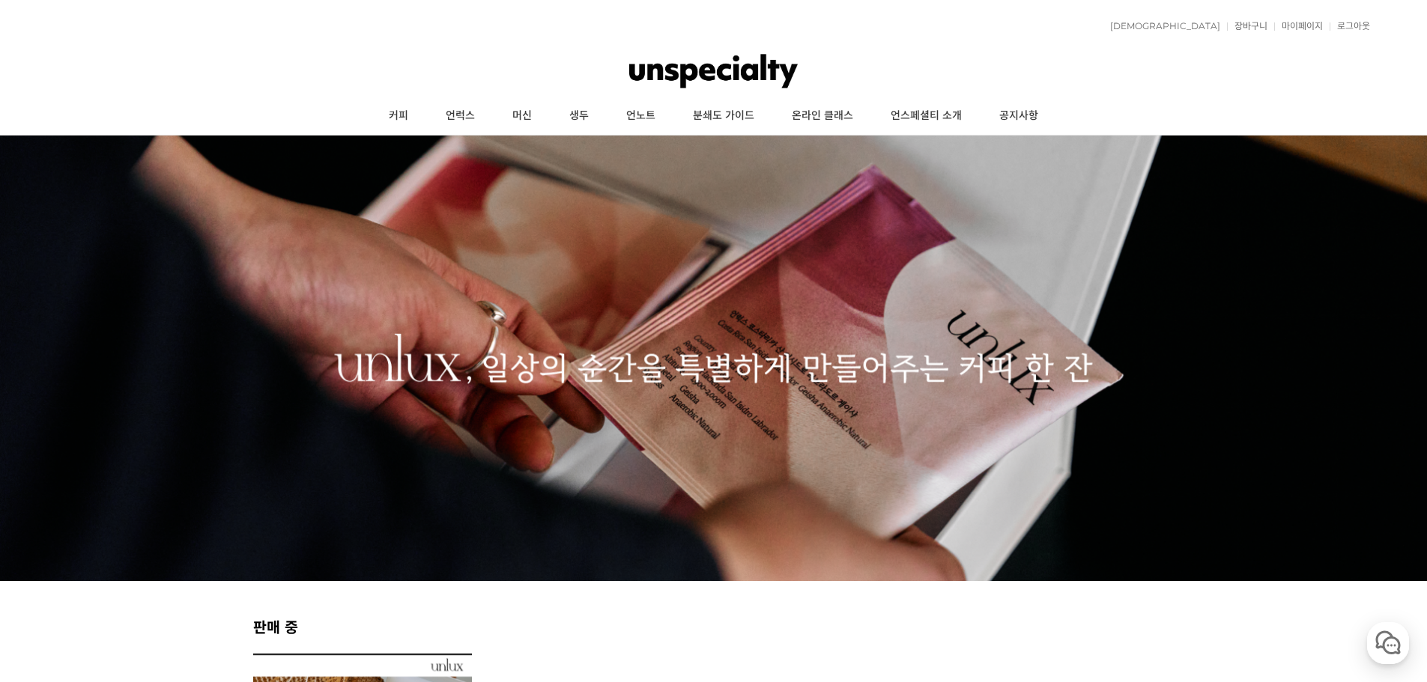
drag, startPoint x: 0, startPoint y: 0, endPoint x: 945, endPoint y: 35, distance: 945.9
click at [410, 107] on link "커피" at bounding box center [398, 115] width 57 height 37
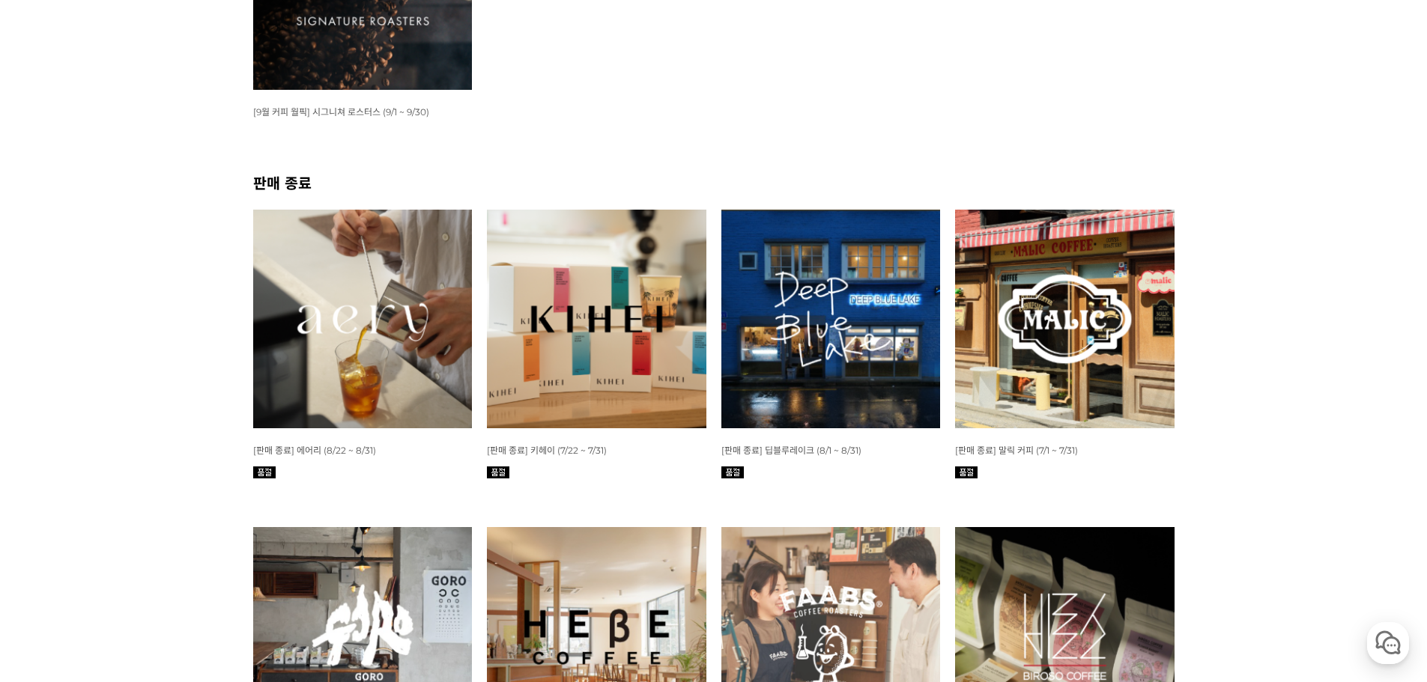
scroll to position [449, 0]
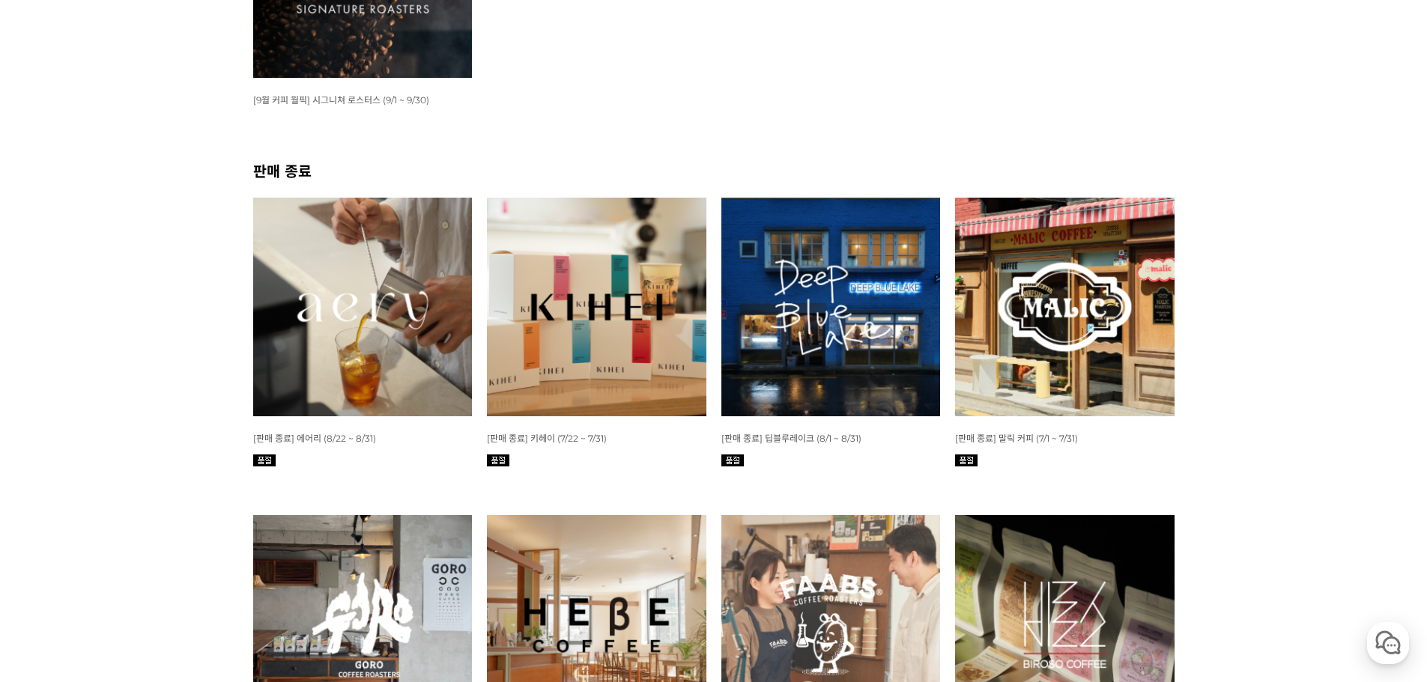
click at [622, 281] on img at bounding box center [596, 307] width 219 height 219
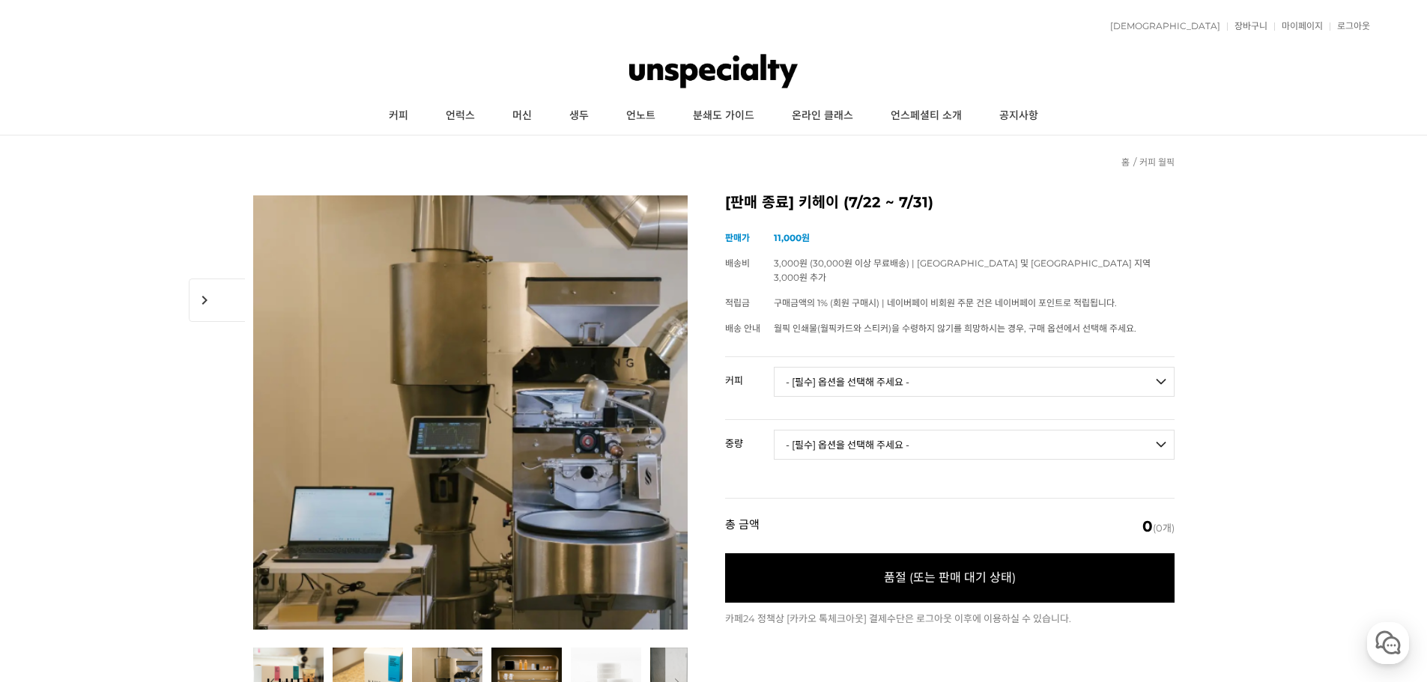
drag, startPoint x: 330, startPoint y: 307, endPoint x: 434, endPoint y: 40, distance: 286.9
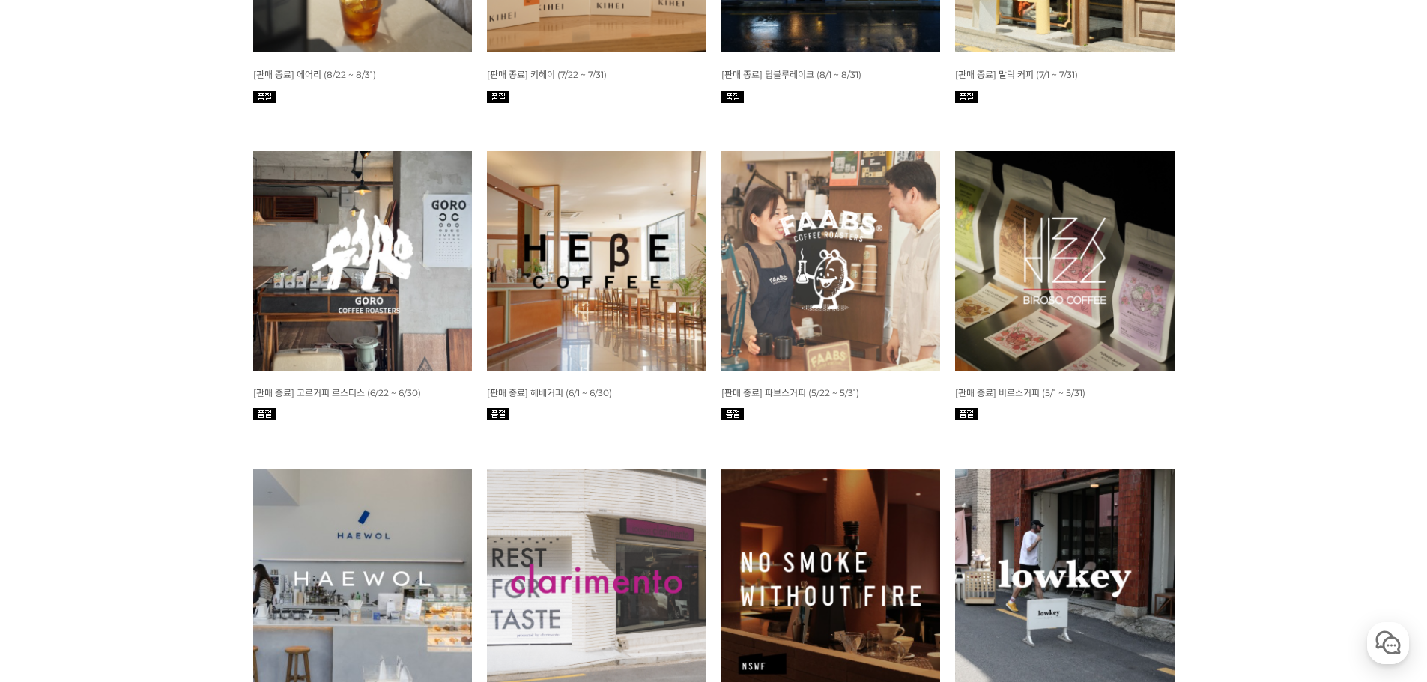
scroll to position [899, 0]
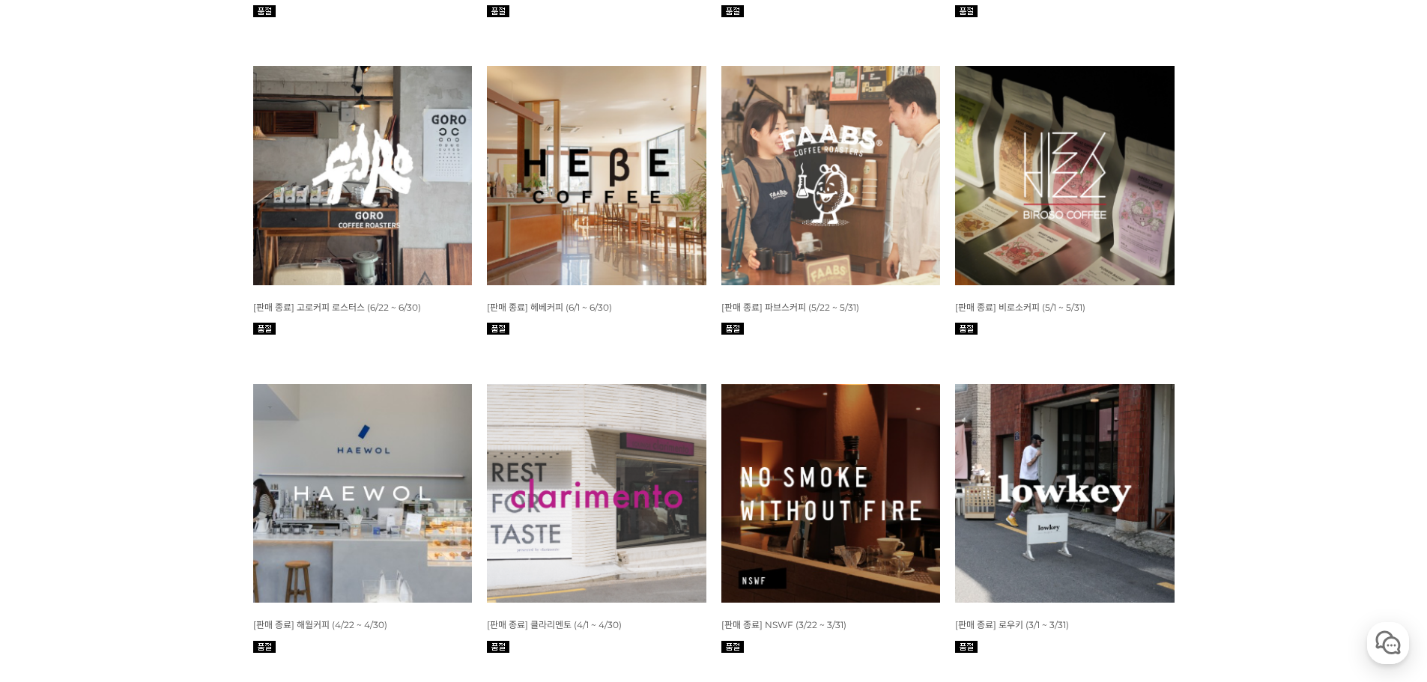
click at [580, 233] on img at bounding box center [596, 175] width 219 height 219
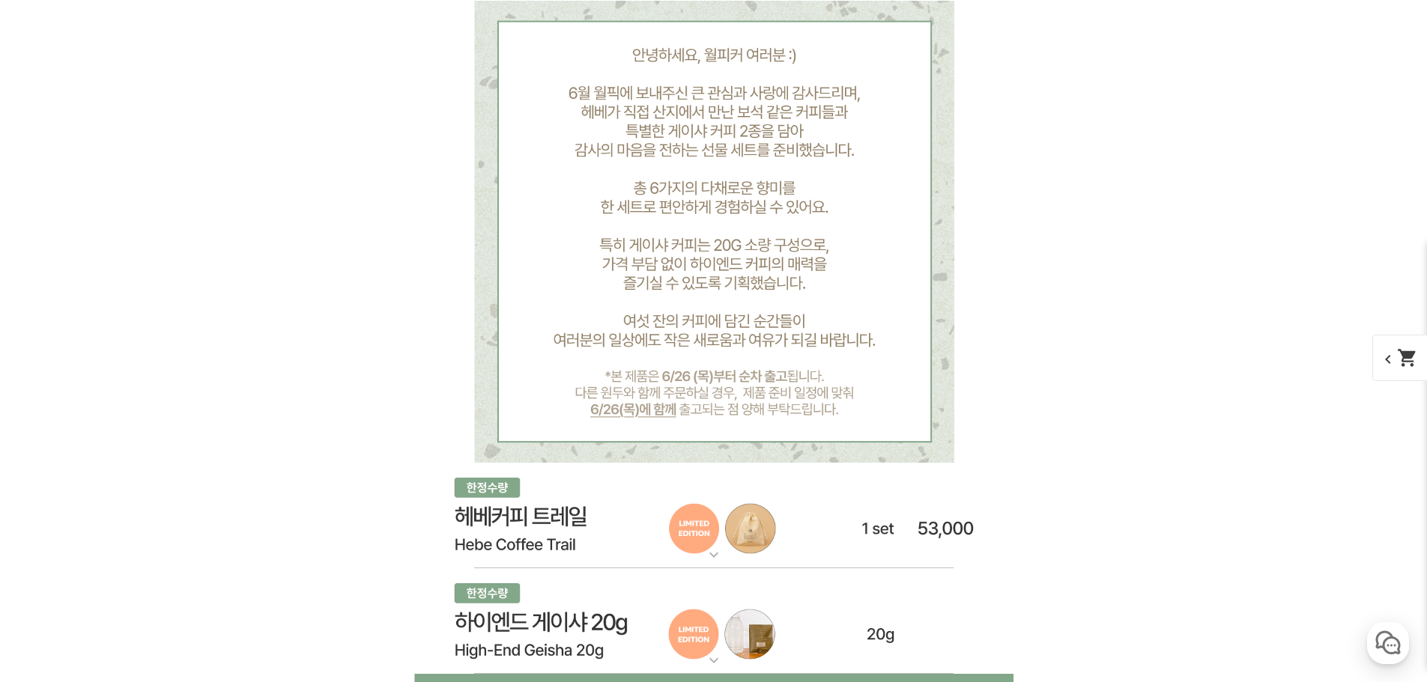
scroll to position [5692, 0]
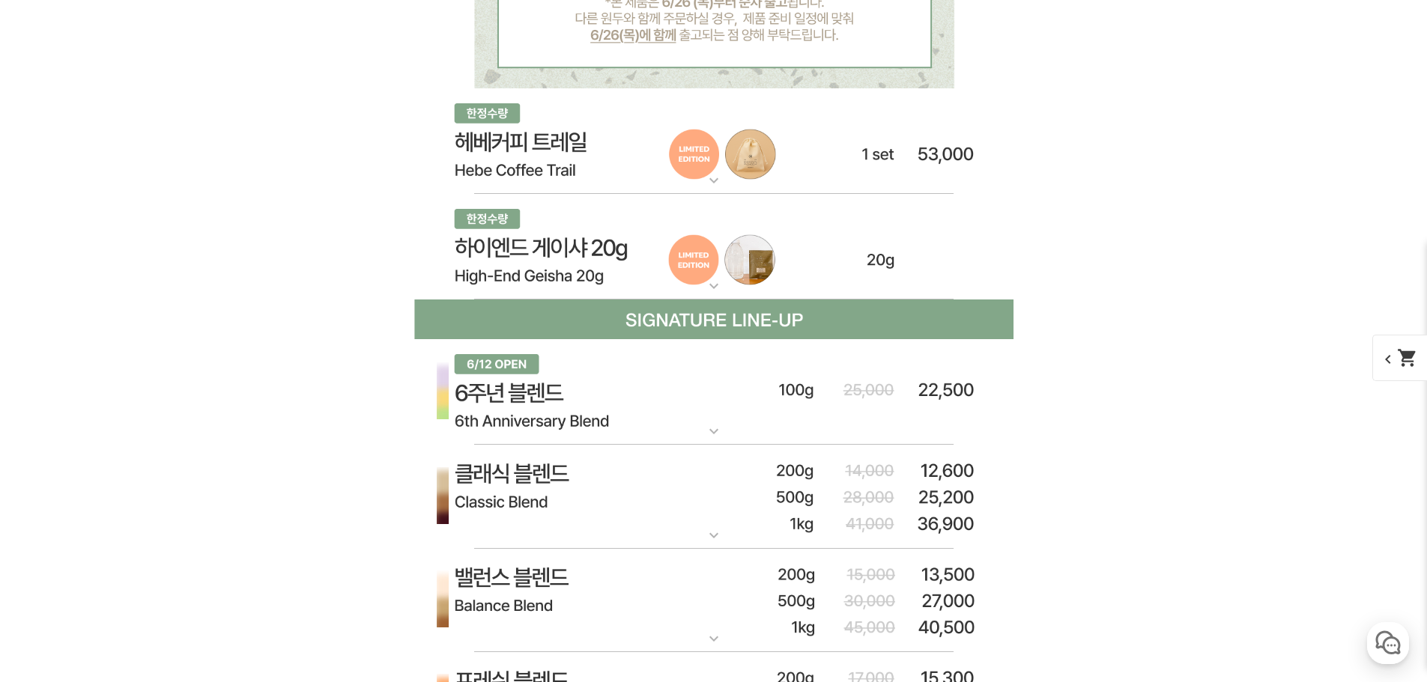
click at [748, 285] on img at bounding box center [713, 247] width 599 height 106
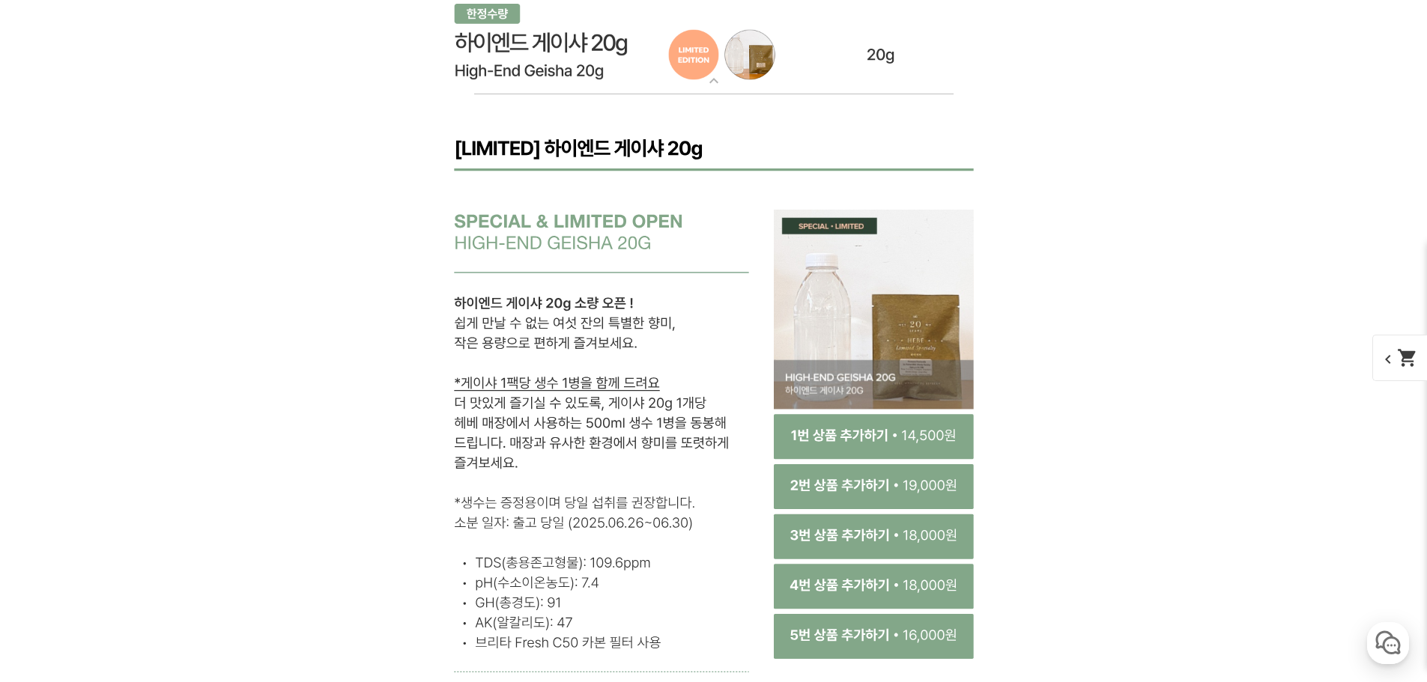
scroll to position [5917, 0]
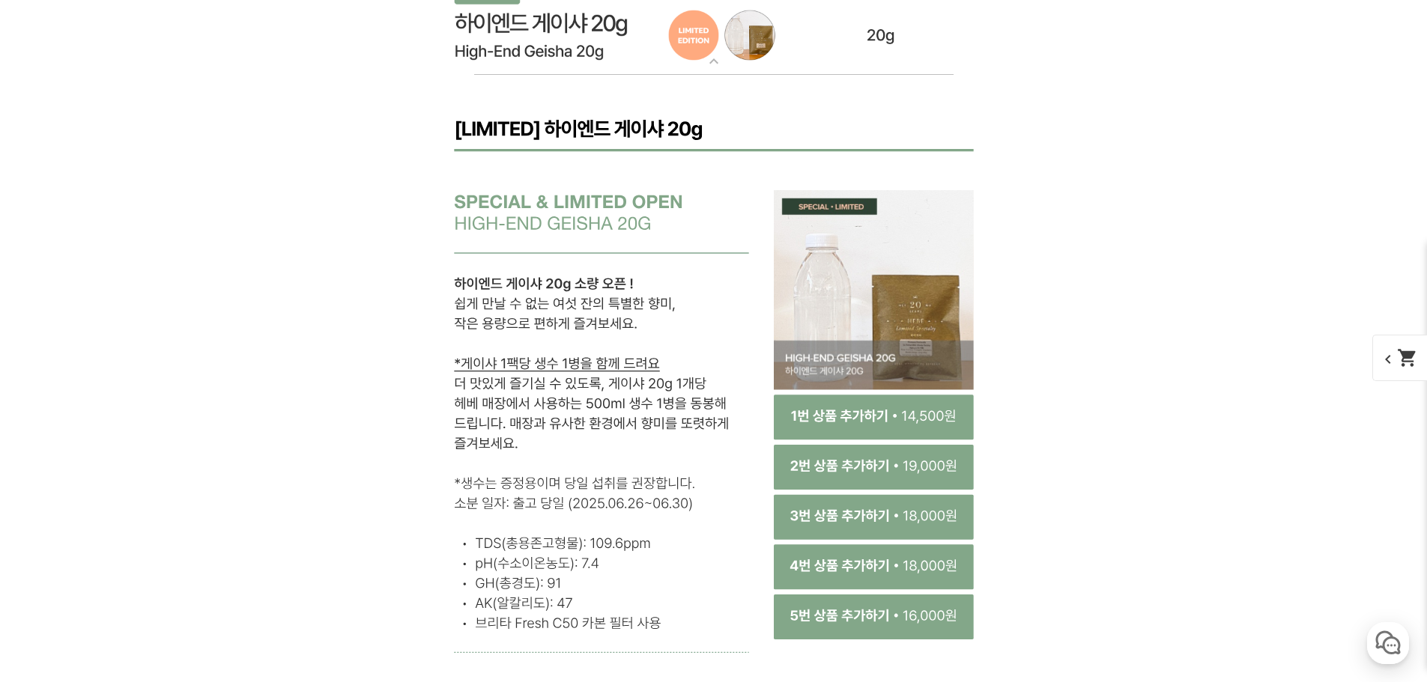
drag, startPoint x: 619, startPoint y: 275, endPoint x: 297, endPoint y: 314, distance: 323.7
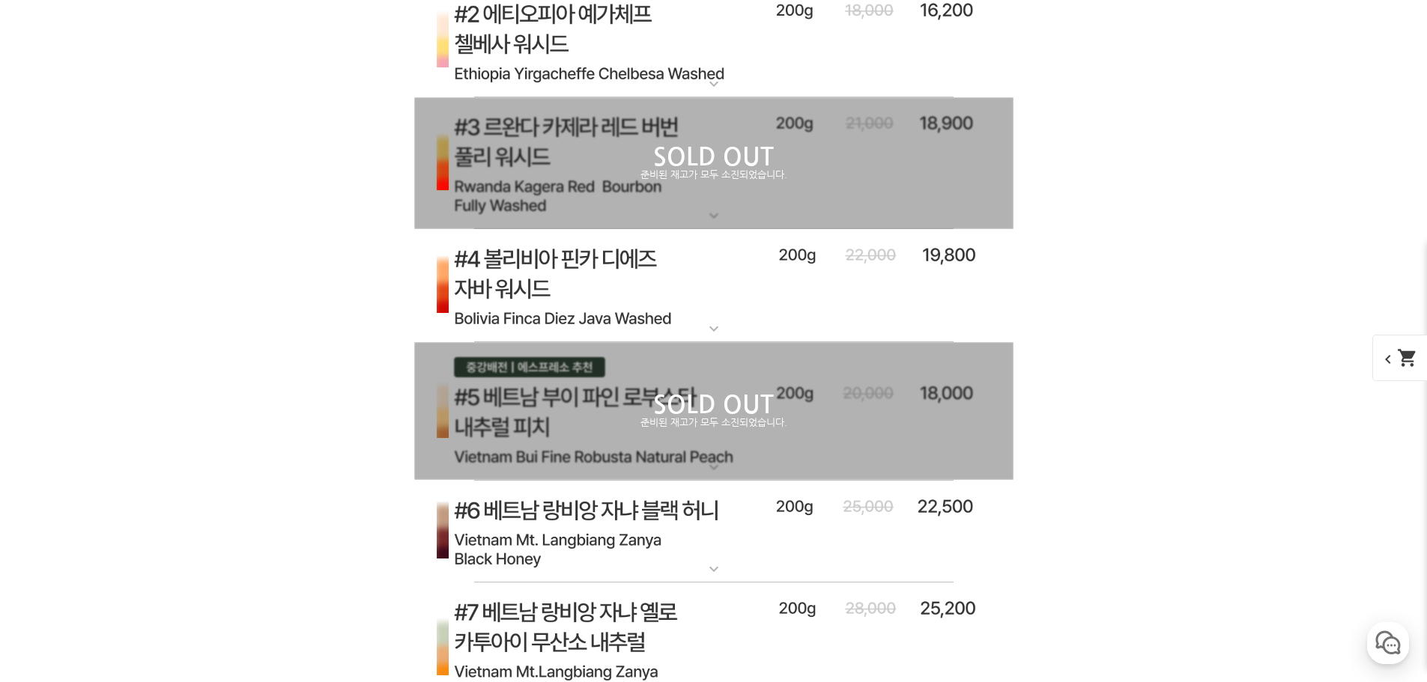
scroll to position [7865, 0]
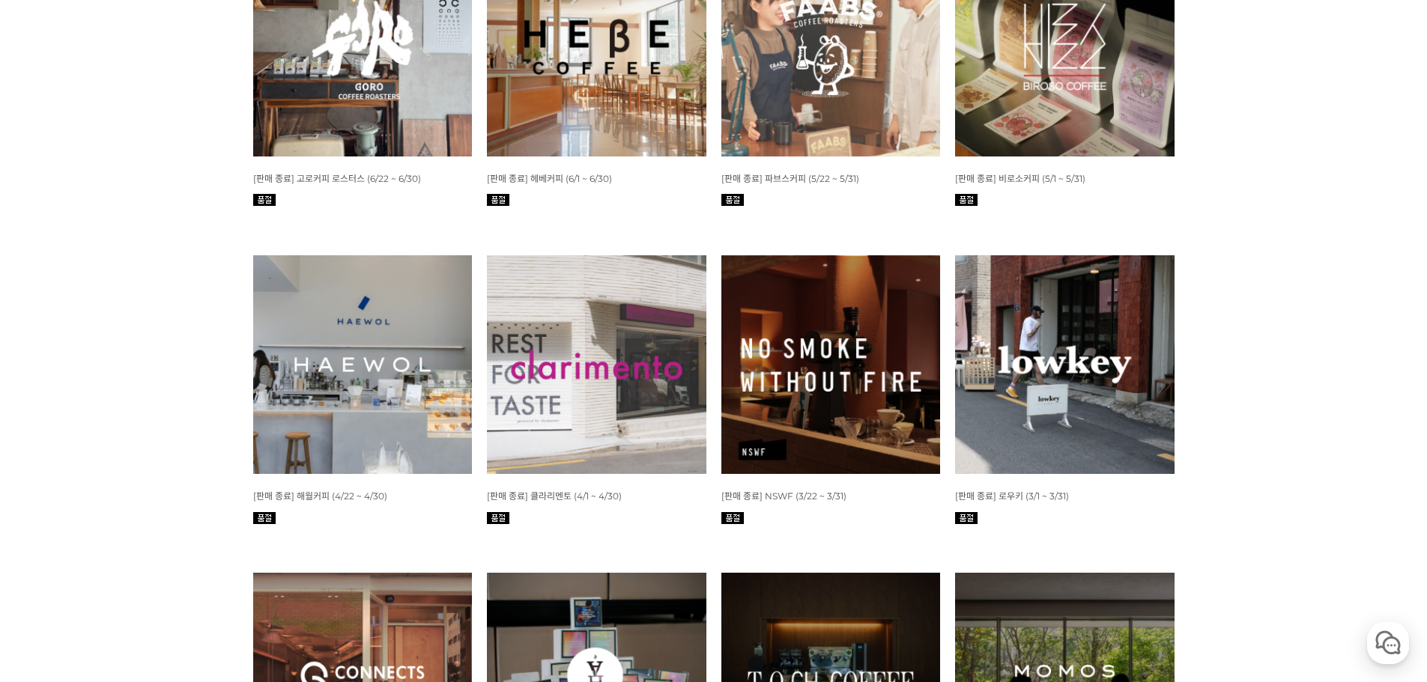
scroll to position [1049, 0]
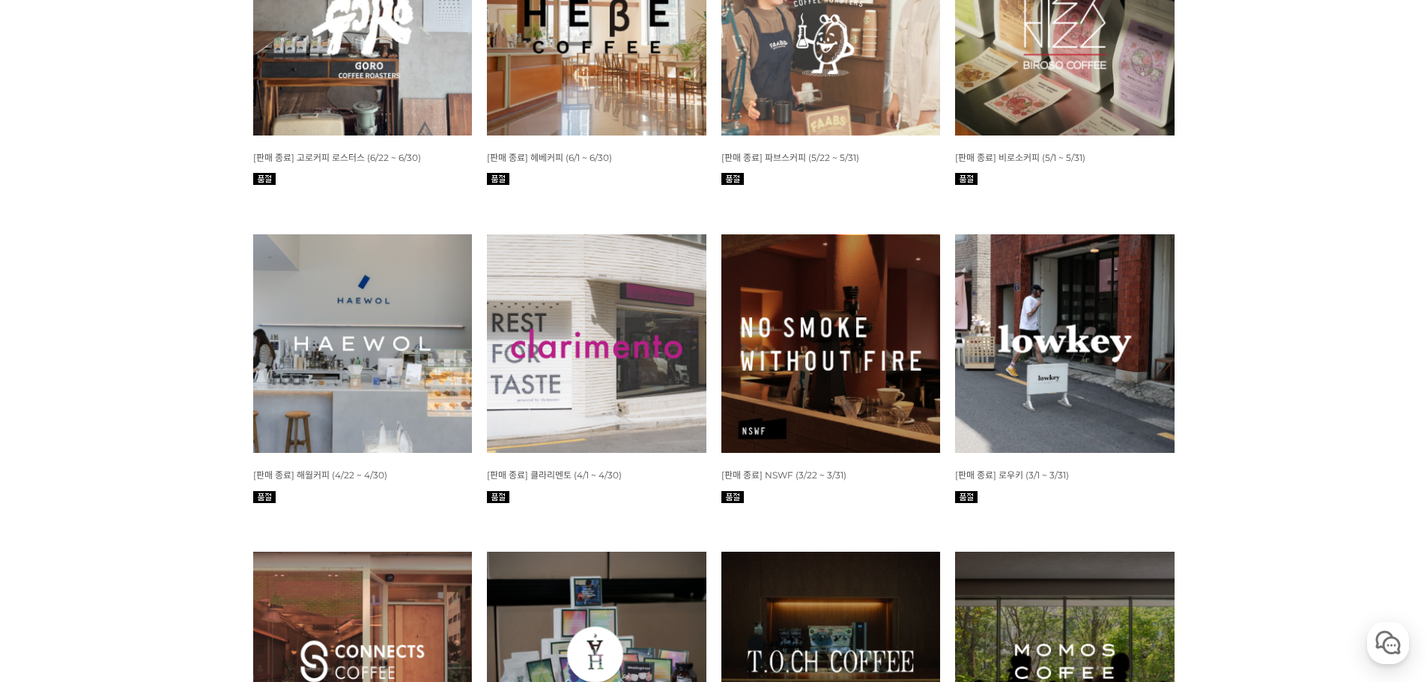
click at [373, 343] on img at bounding box center [362, 343] width 219 height 219
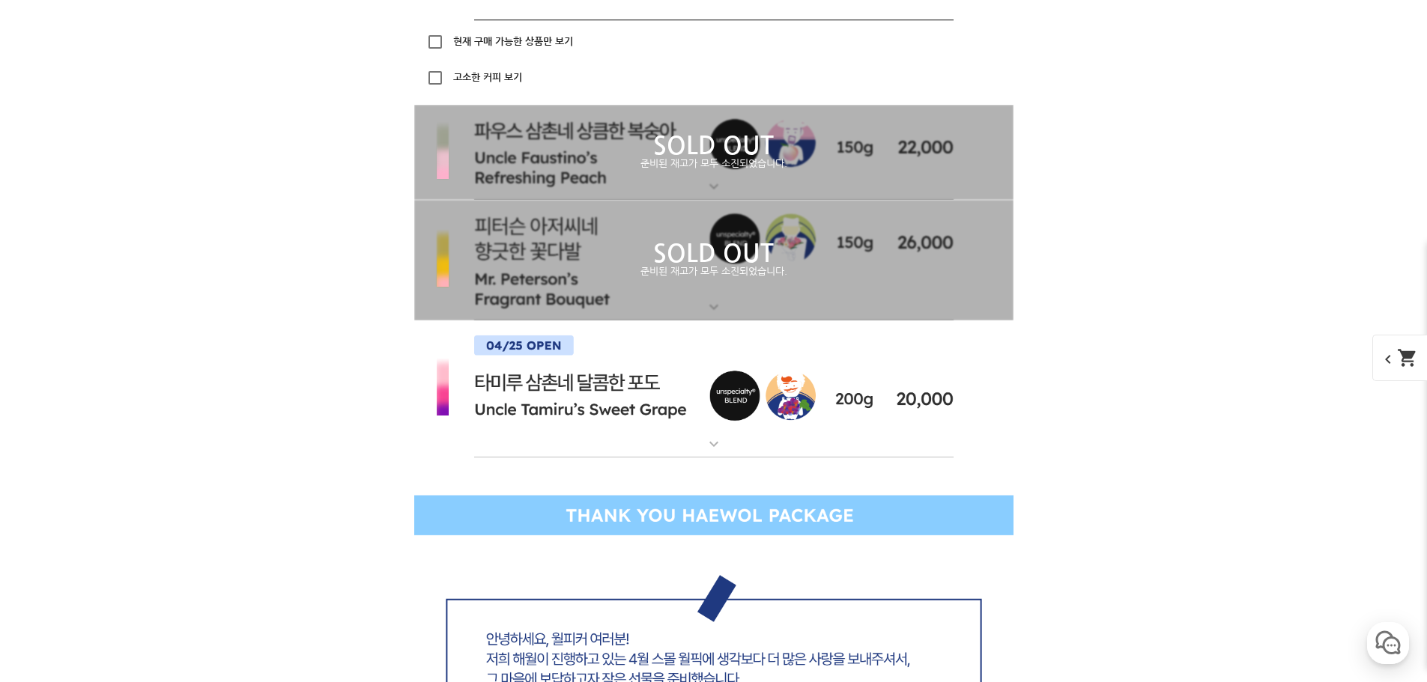
scroll to position [5393, 0]
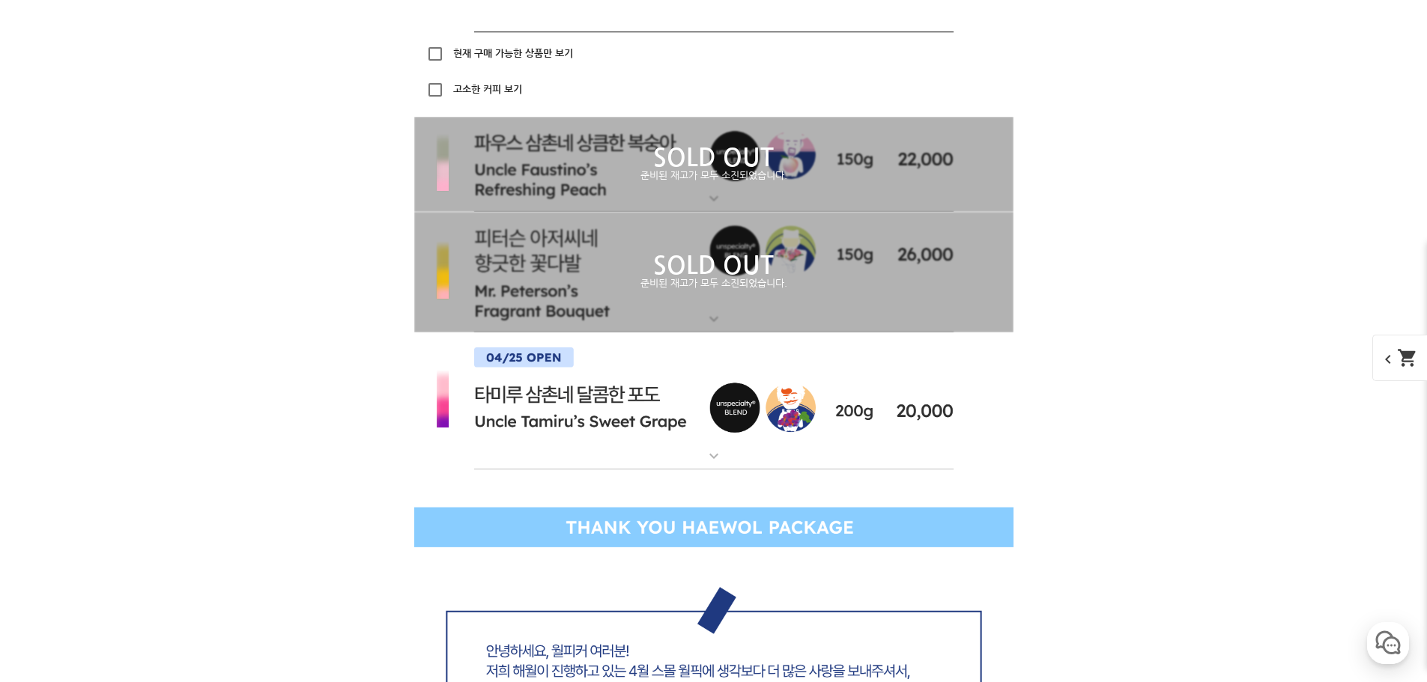
click at [800, 398] on img at bounding box center [713, 402] width 599 height 138
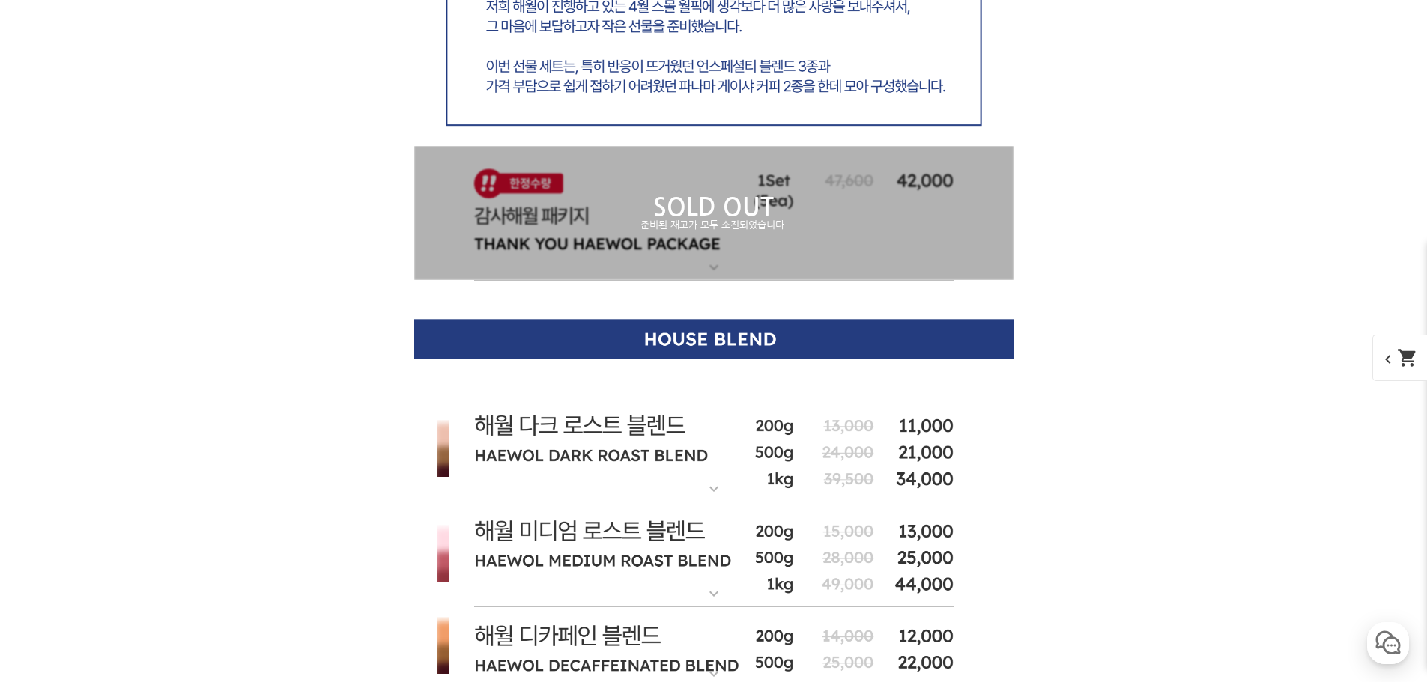
scroll to position [6816, 0]
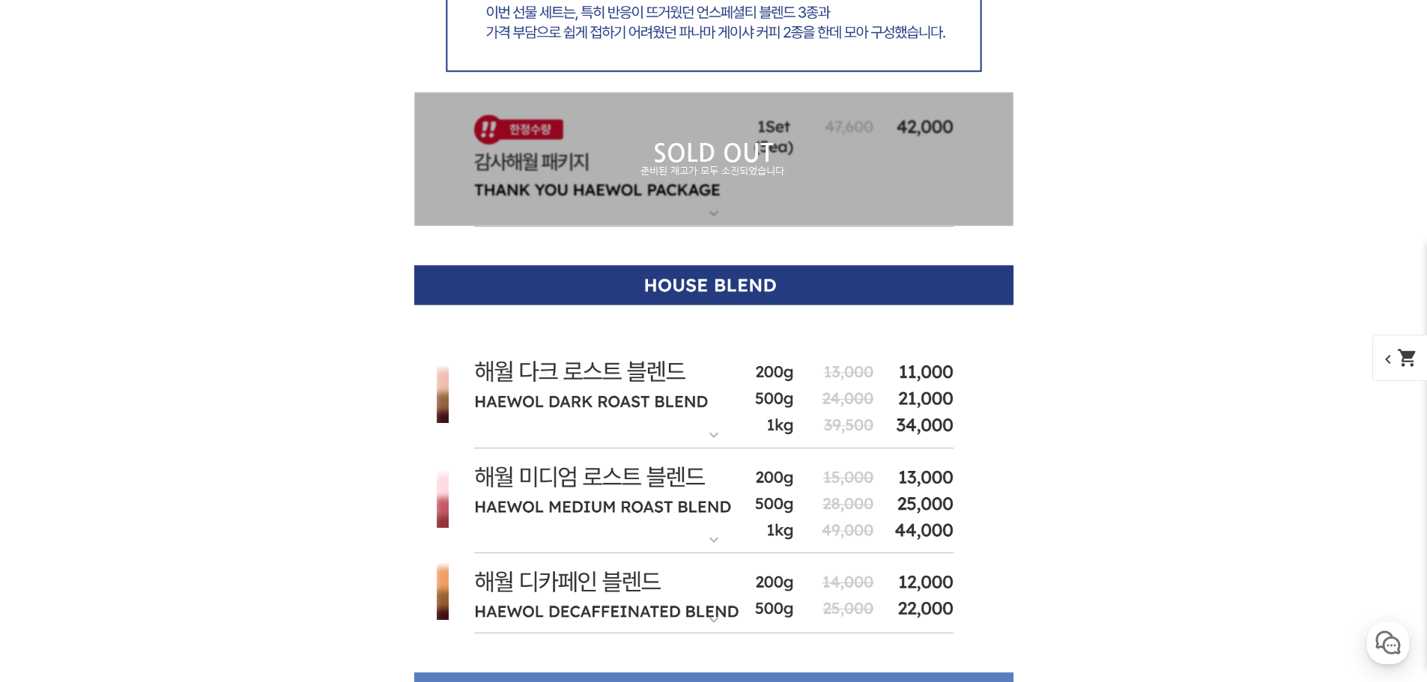
click at [777, 204] on div "SOLD OUT 준비된 재고가 모두 소진되었습니다." at bounding box center [713, 159] width 599 height 134
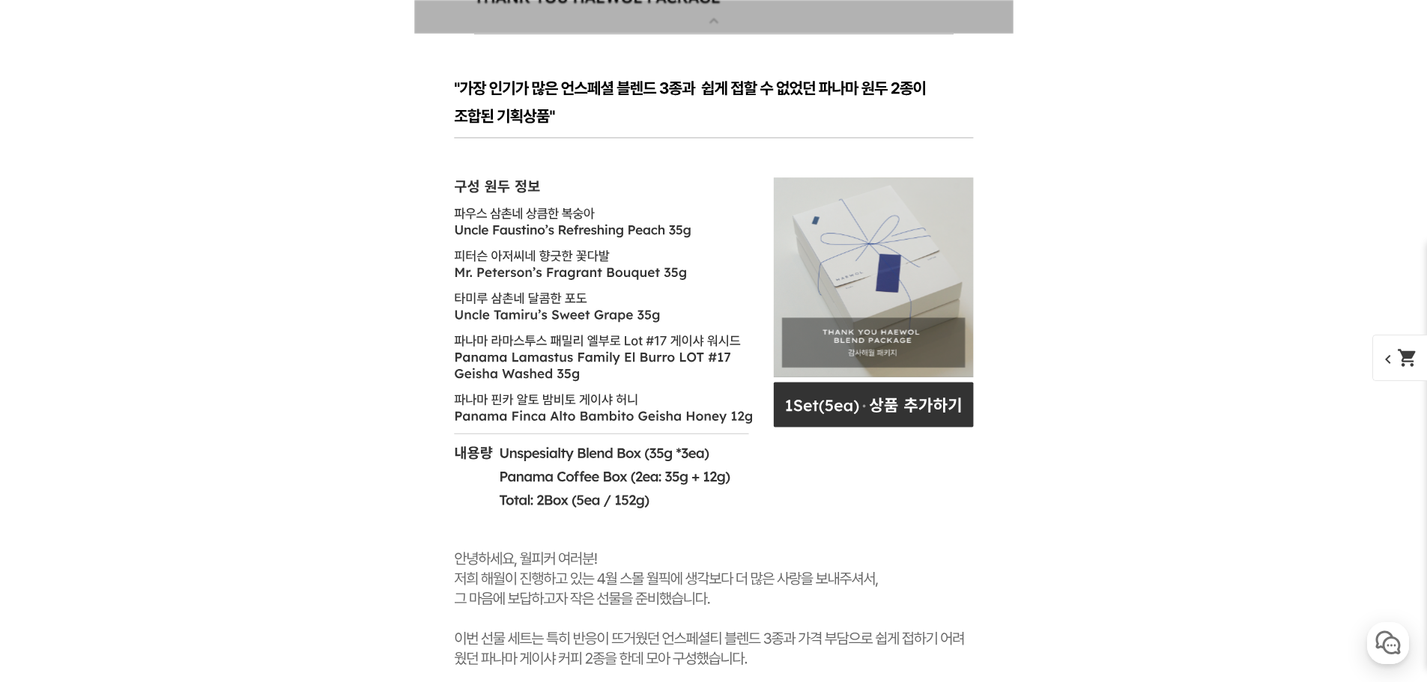
scroll to position [6966, 0]
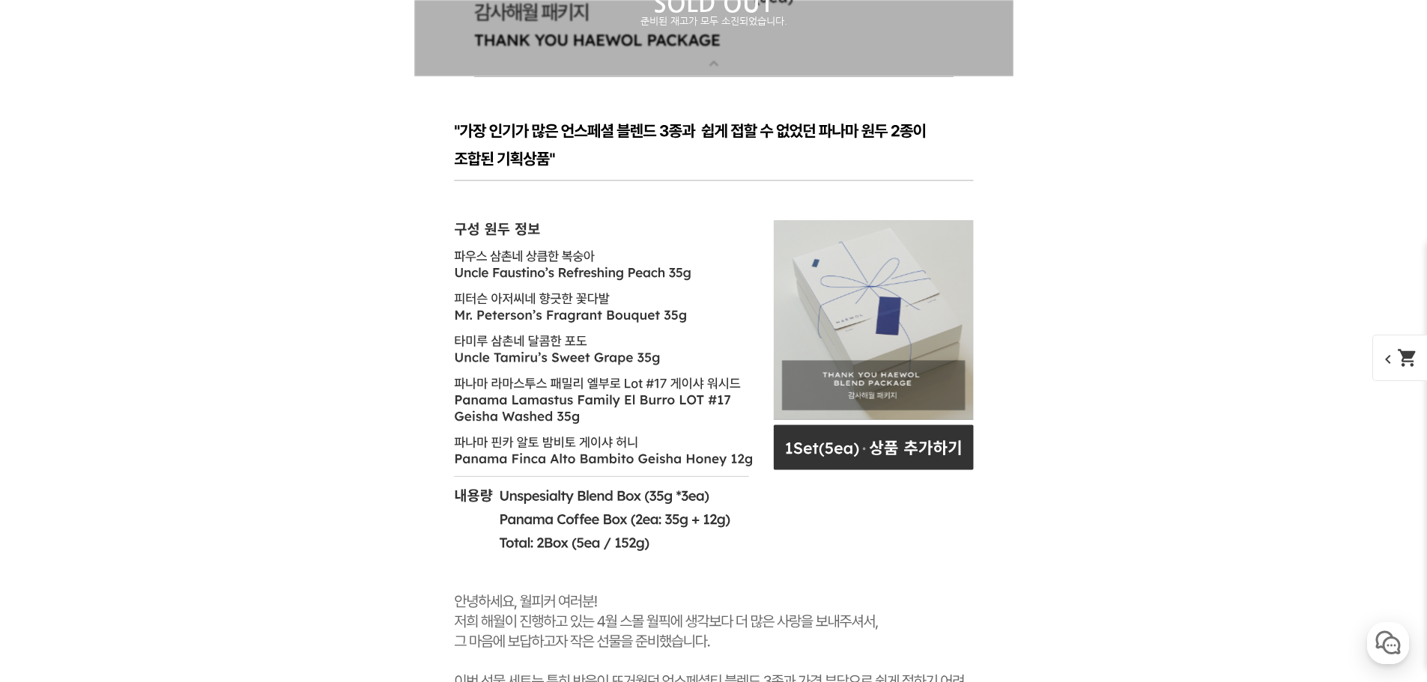
click at [880, 67] on div "SOLD OUT 준비된 재고가 모두 소진되었습니다." at bounding box center [713, 9] width 599 height 134
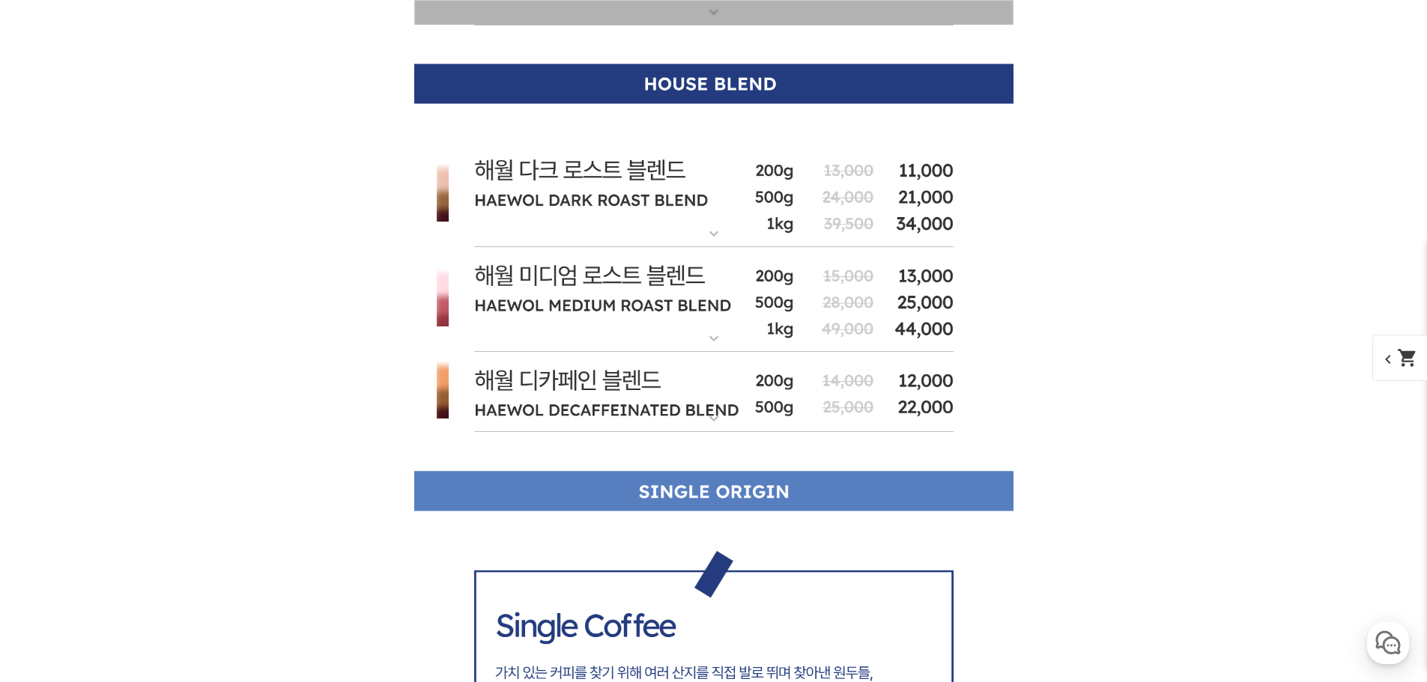
scroll to position [7041, 0]
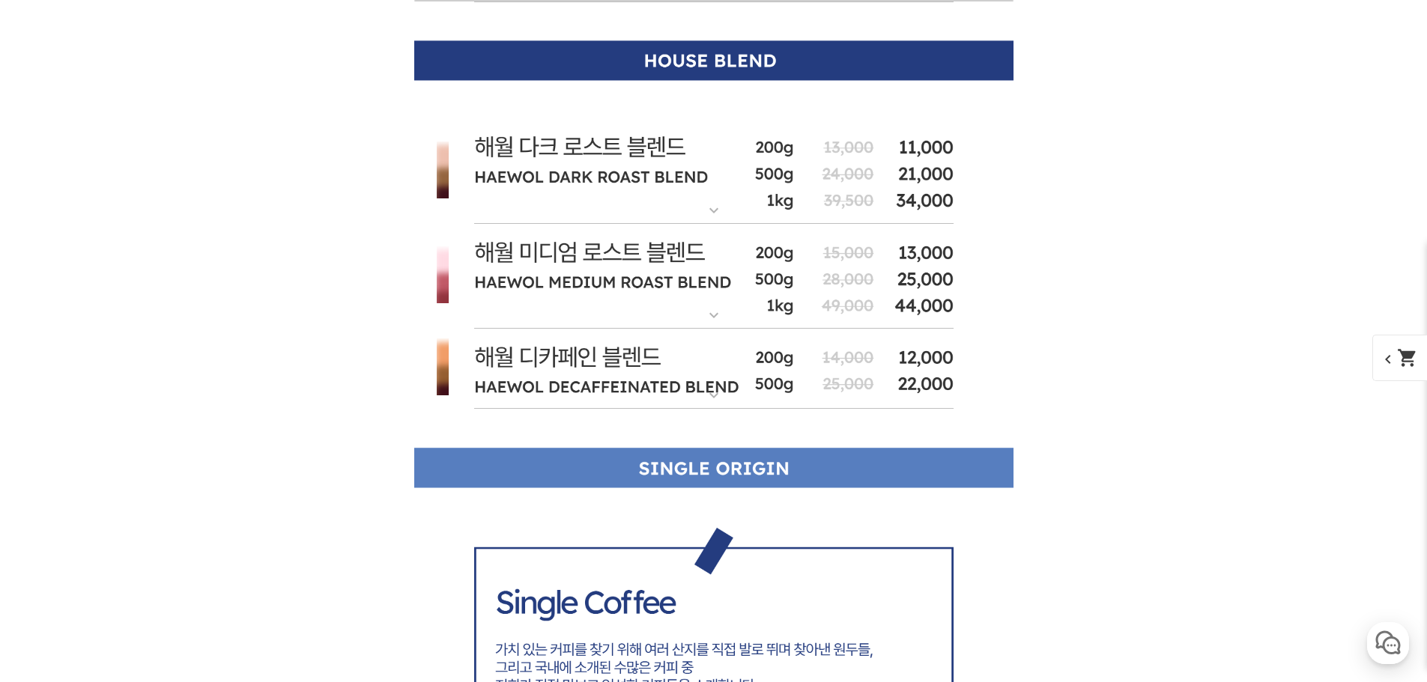
click at [734, 279] on img at bounding box center [713, 277] width 599 height 106
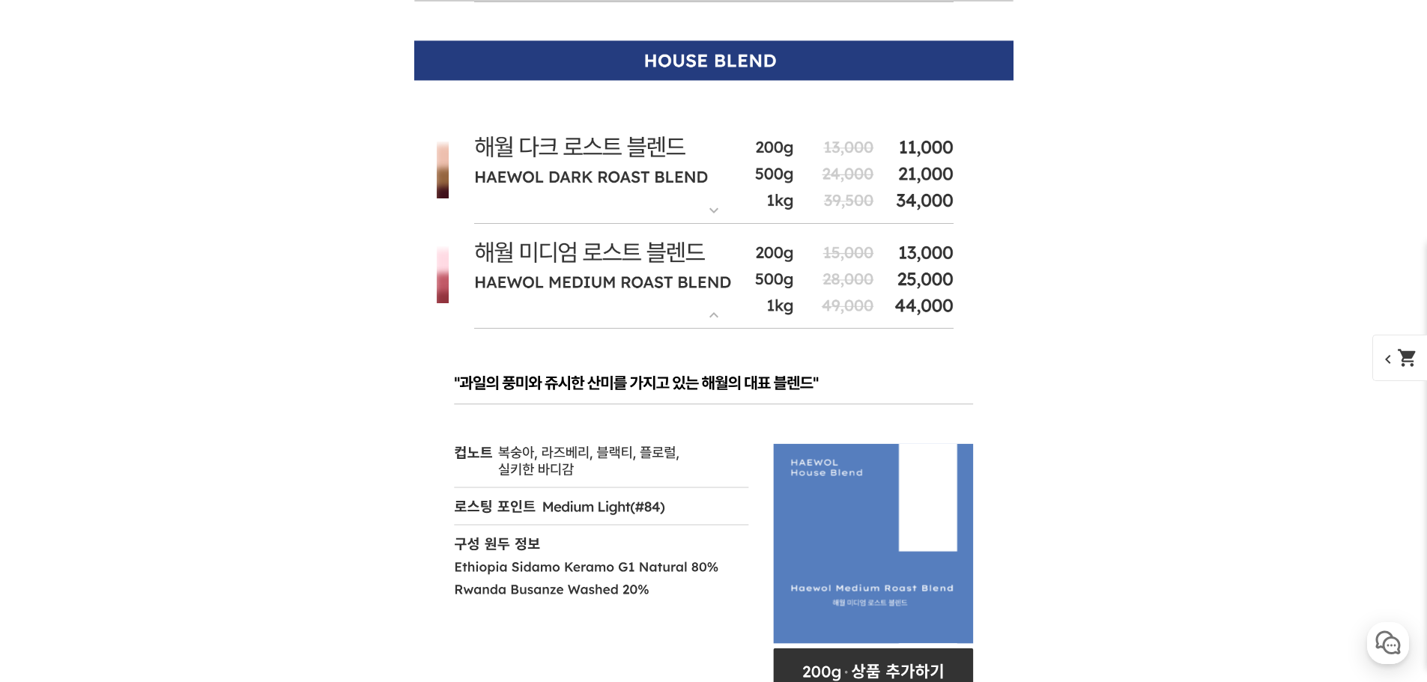
click at [799, 270] on img at bounding box center [713, 277] width 599 height 106
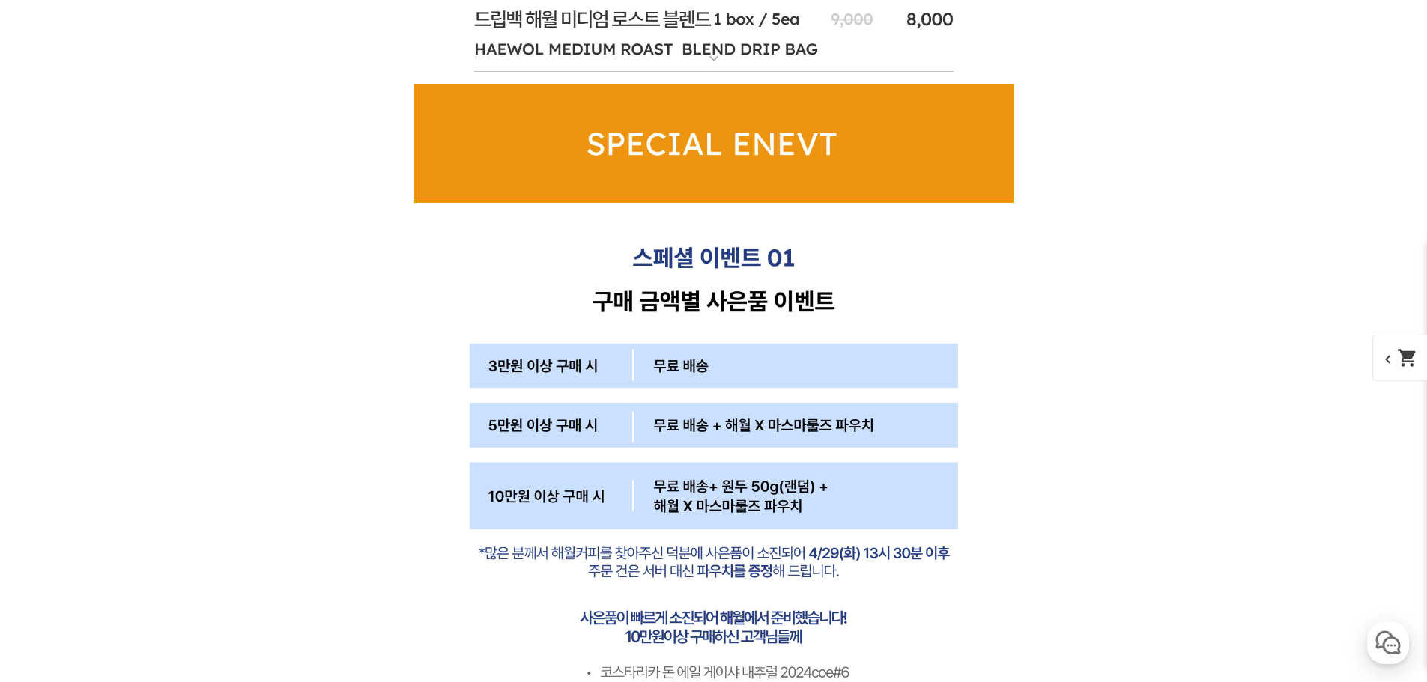
scroll to position [12658, 0]
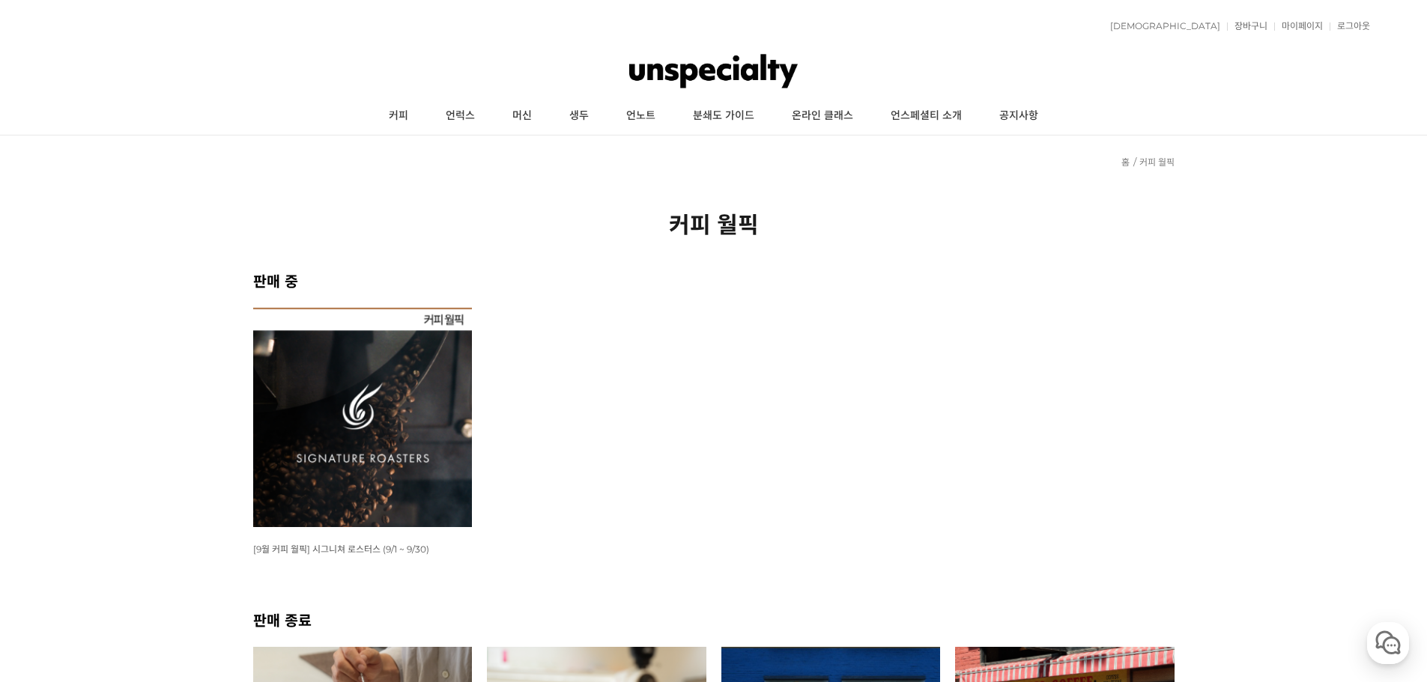
click at [262, 489] on img at bounding box center [362, 417] width 219 height 219
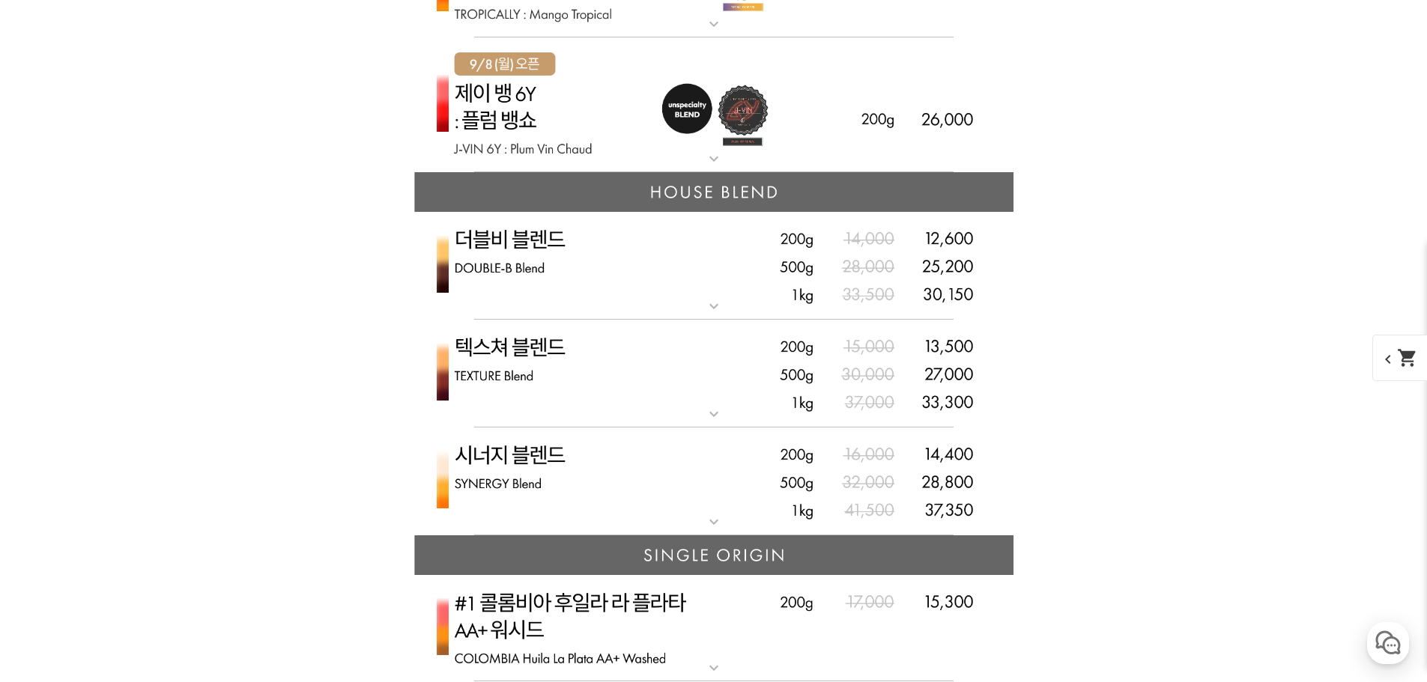
scroll to position [3520, 0]
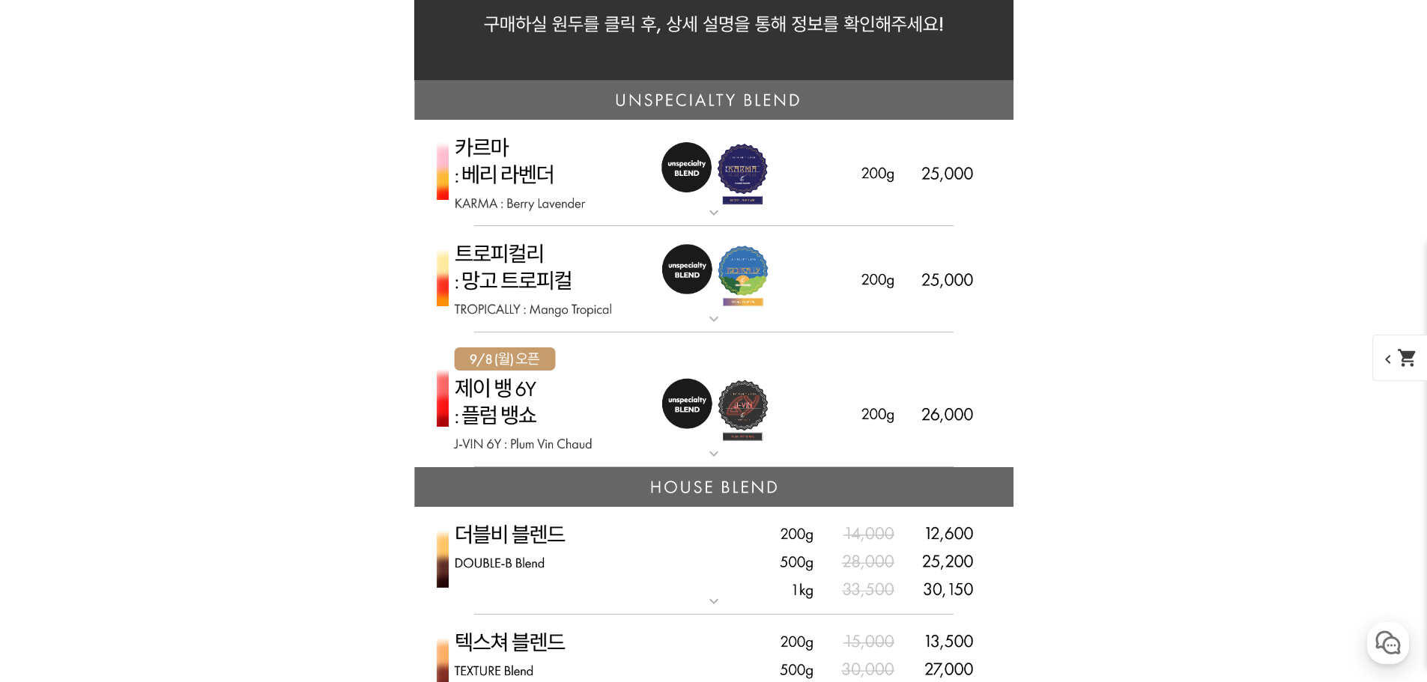
click at [674, 304] on img at bounding box center [713, 279] width 599 height 107
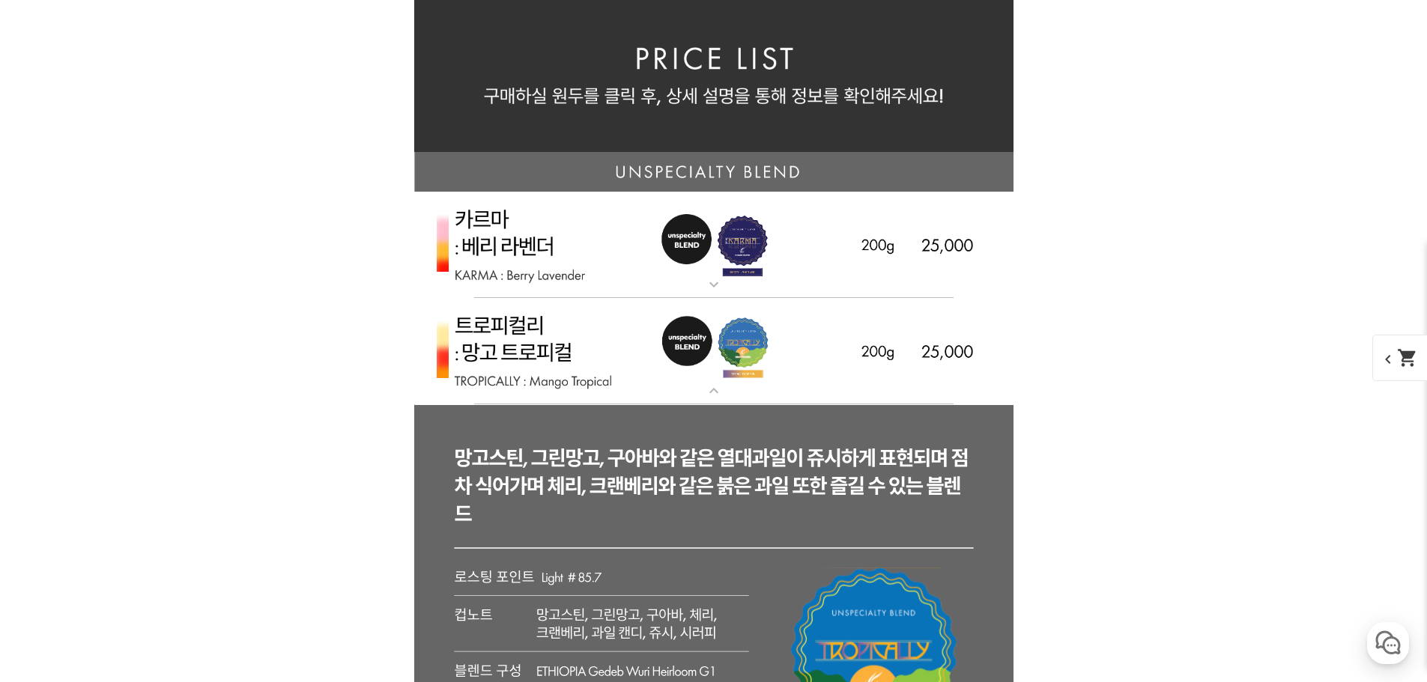
scroll to position [3445, 0]
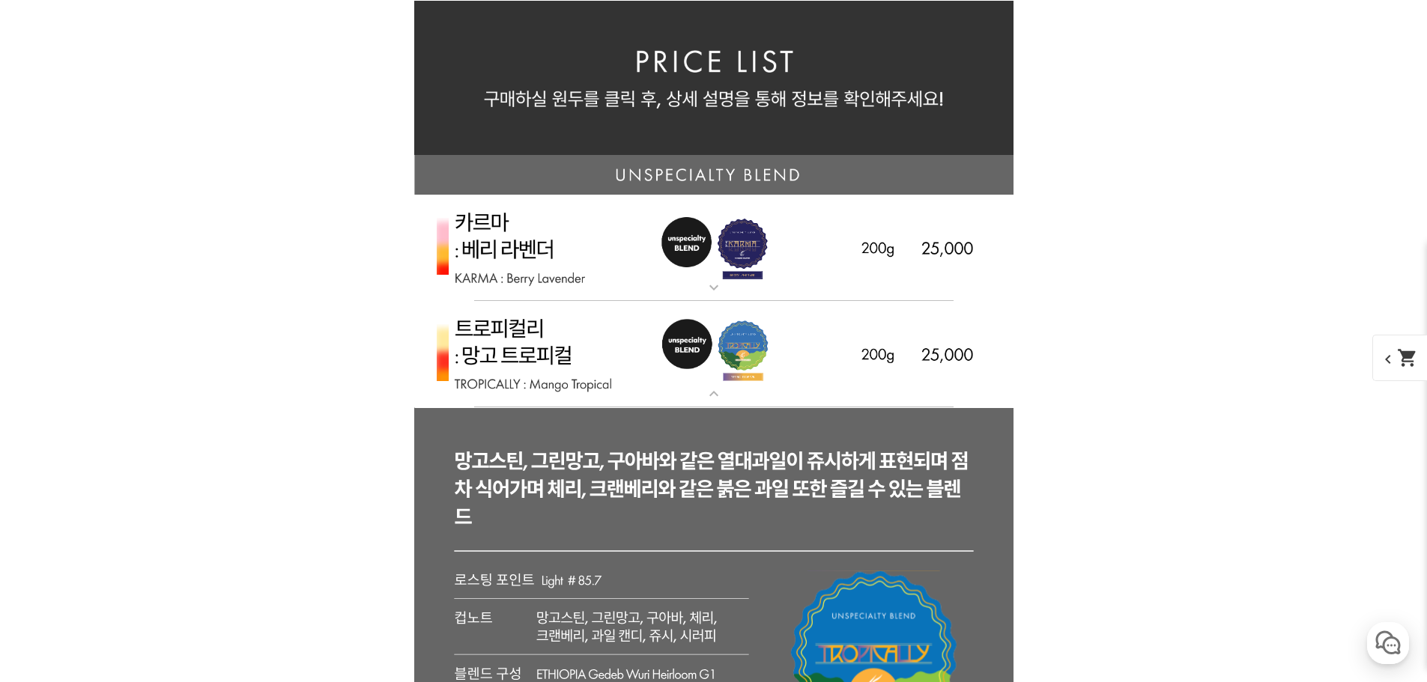
click at [685, 337] on img at bounding box center [713, 354] width 599 height 107
click at [762, 366] on img at bounding box center [713, 354] width 599 height 107
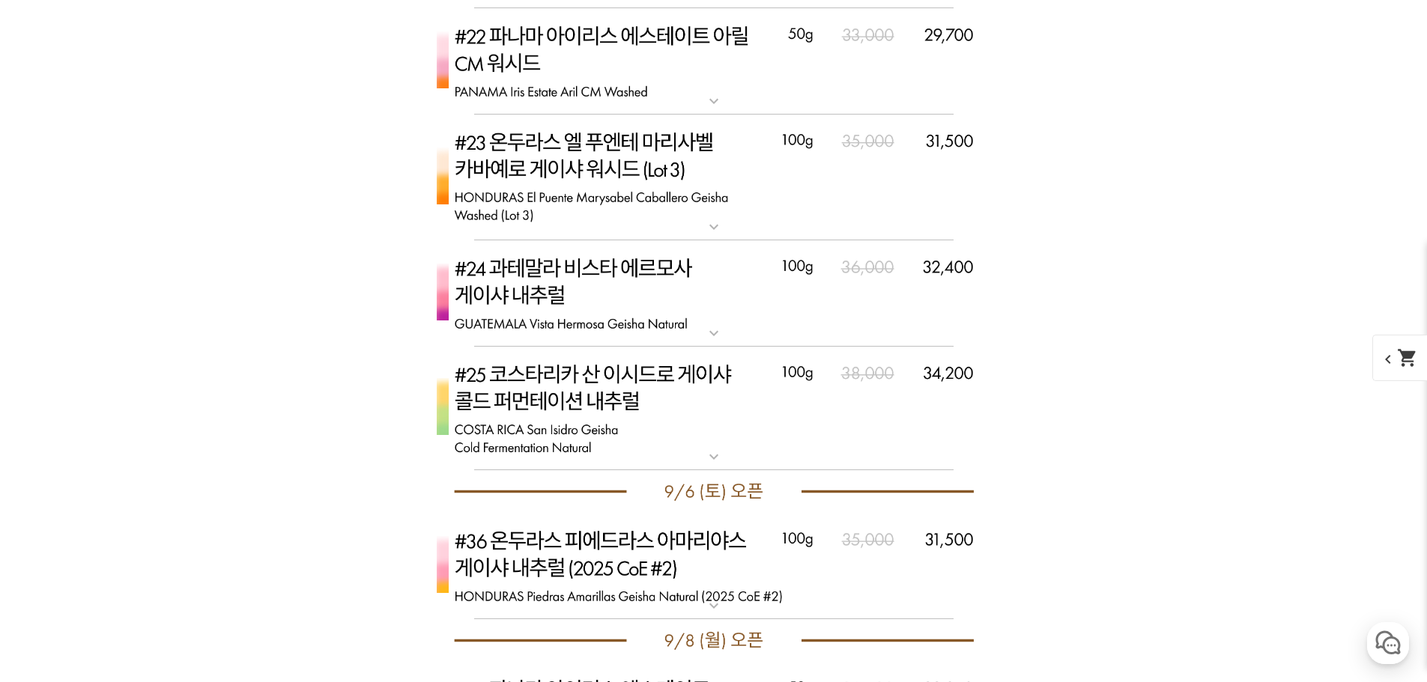
scroll to position [6292, 0]
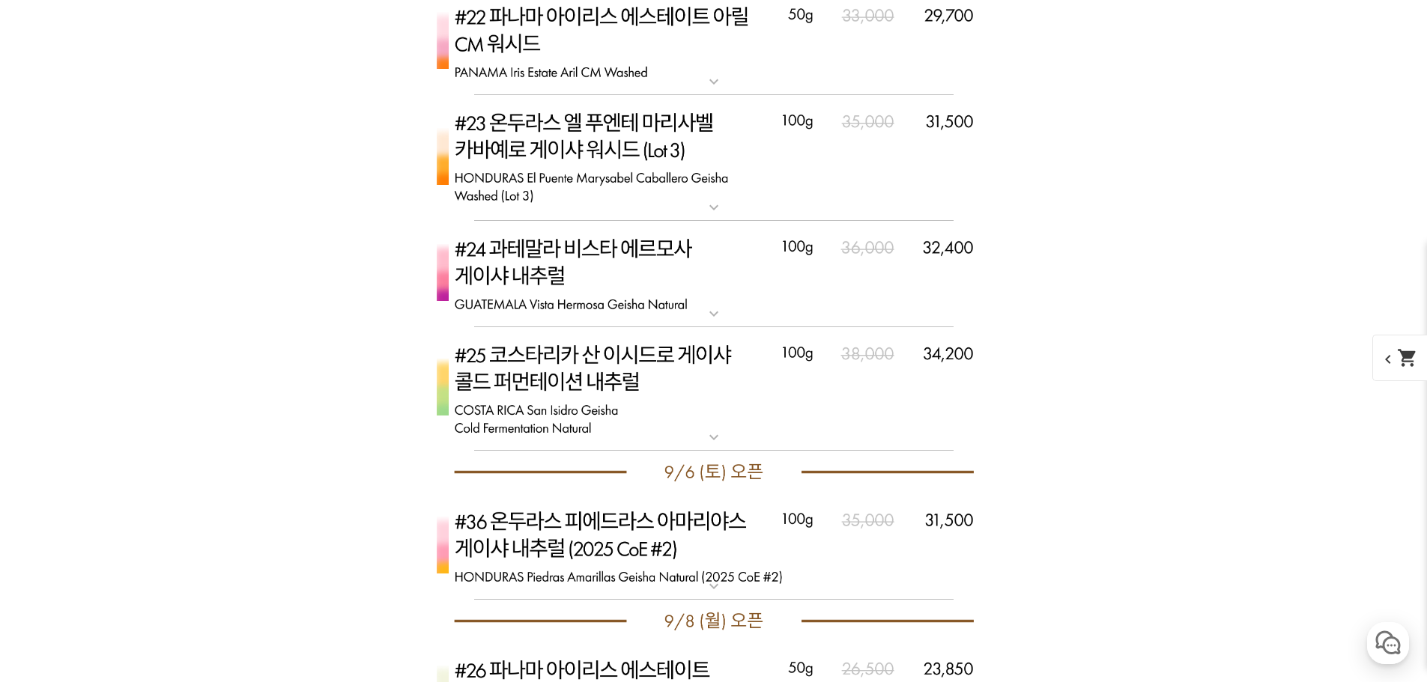
click at [774, 198] on img at bounding box center [713, 158] width 599 height 127
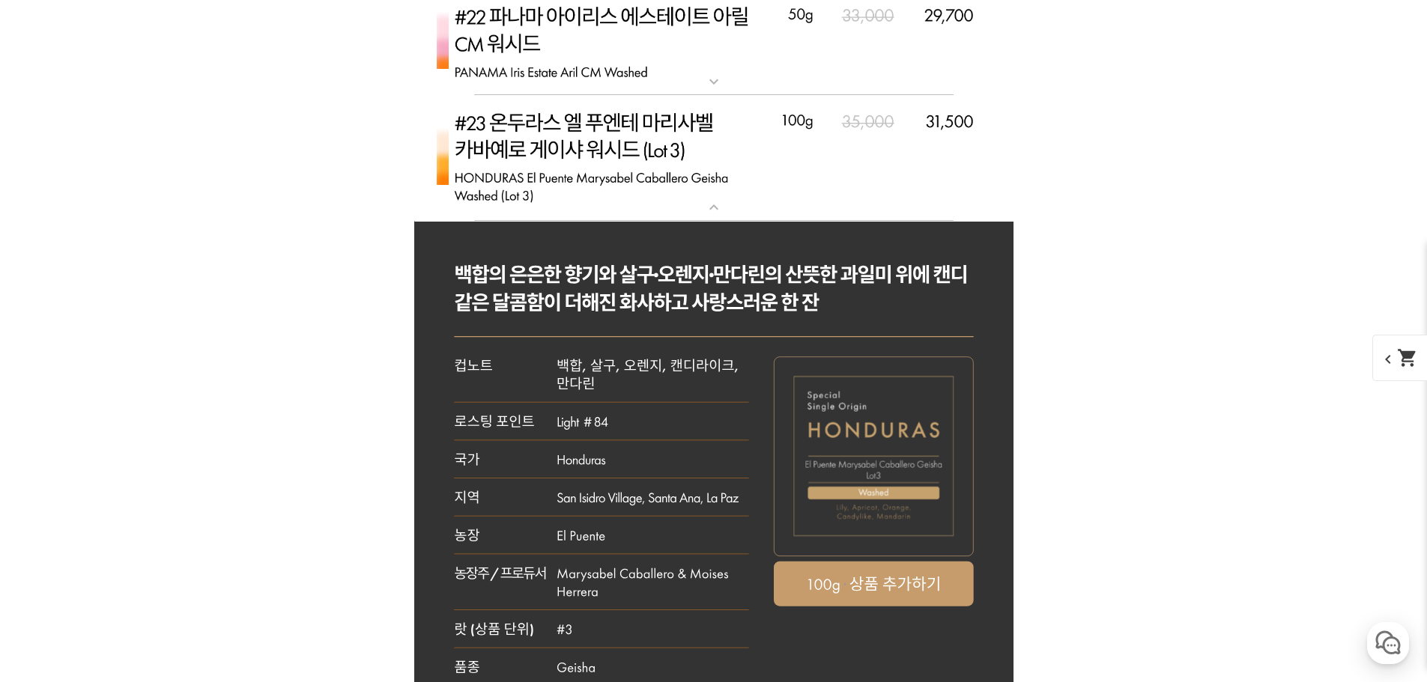
click at [774, 198] on img at bounding box center [713, 158] width 599 height 127
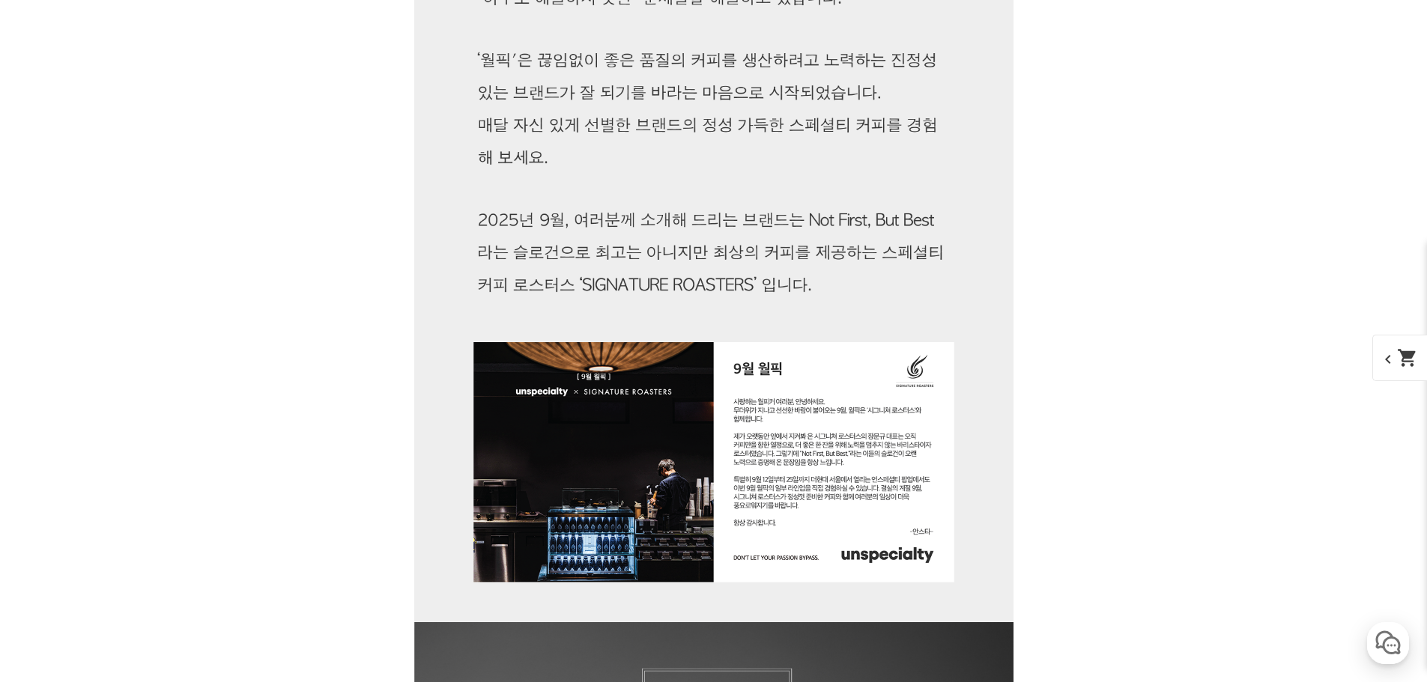
scroll to position [0, 0]
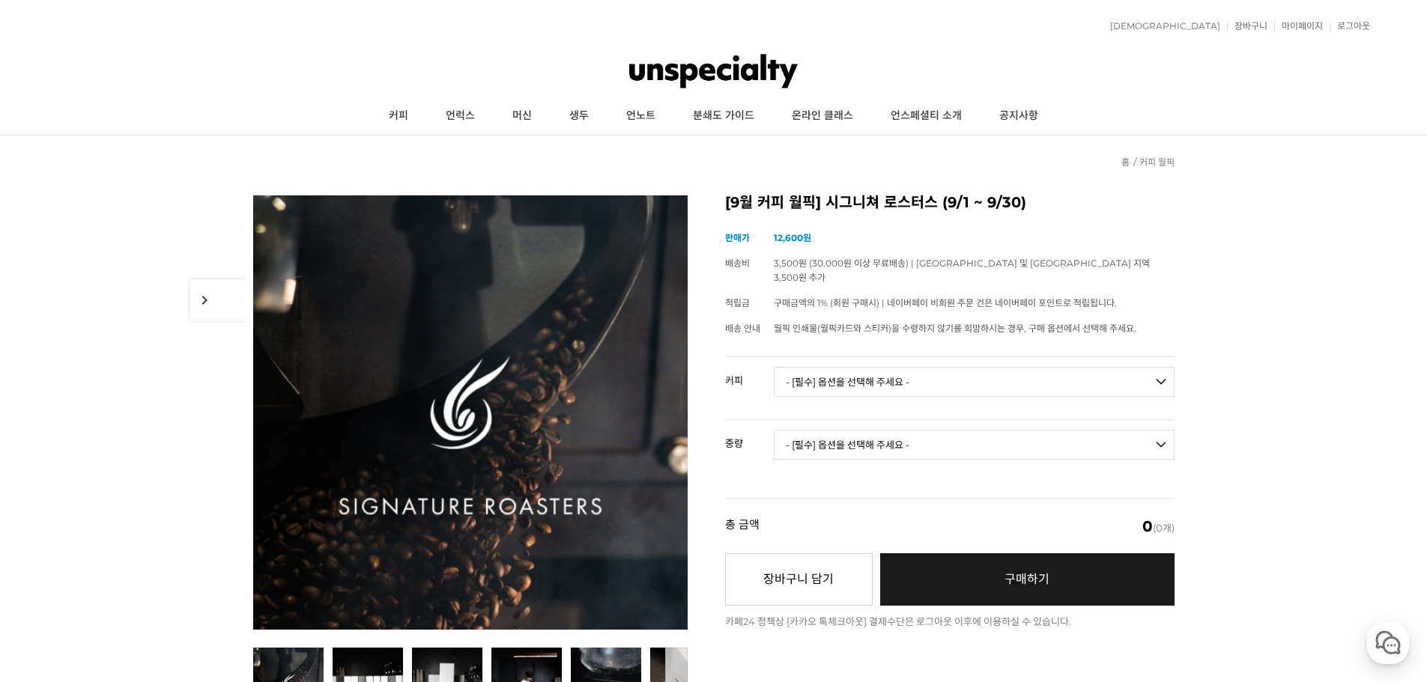
drag, startPoint x: 1062, startPoint y: 221, endPoint x: 1216, endPoint y: -91, distance: 347.4
click at [1290, 30] on link "마이페이지" at bounding box center [1298, 26] width 49 height 9
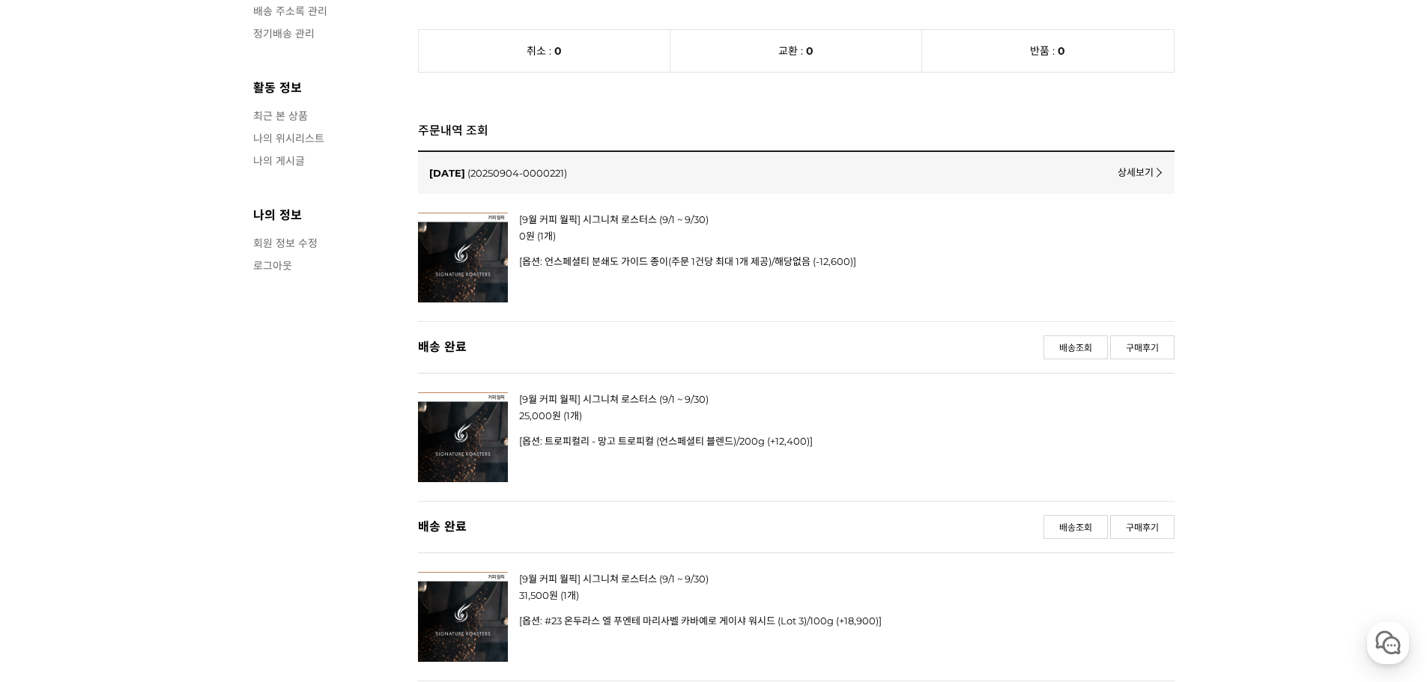
scroll to position [599, 0]
